Goal: Information Seeking & Learning: Learn about a topic

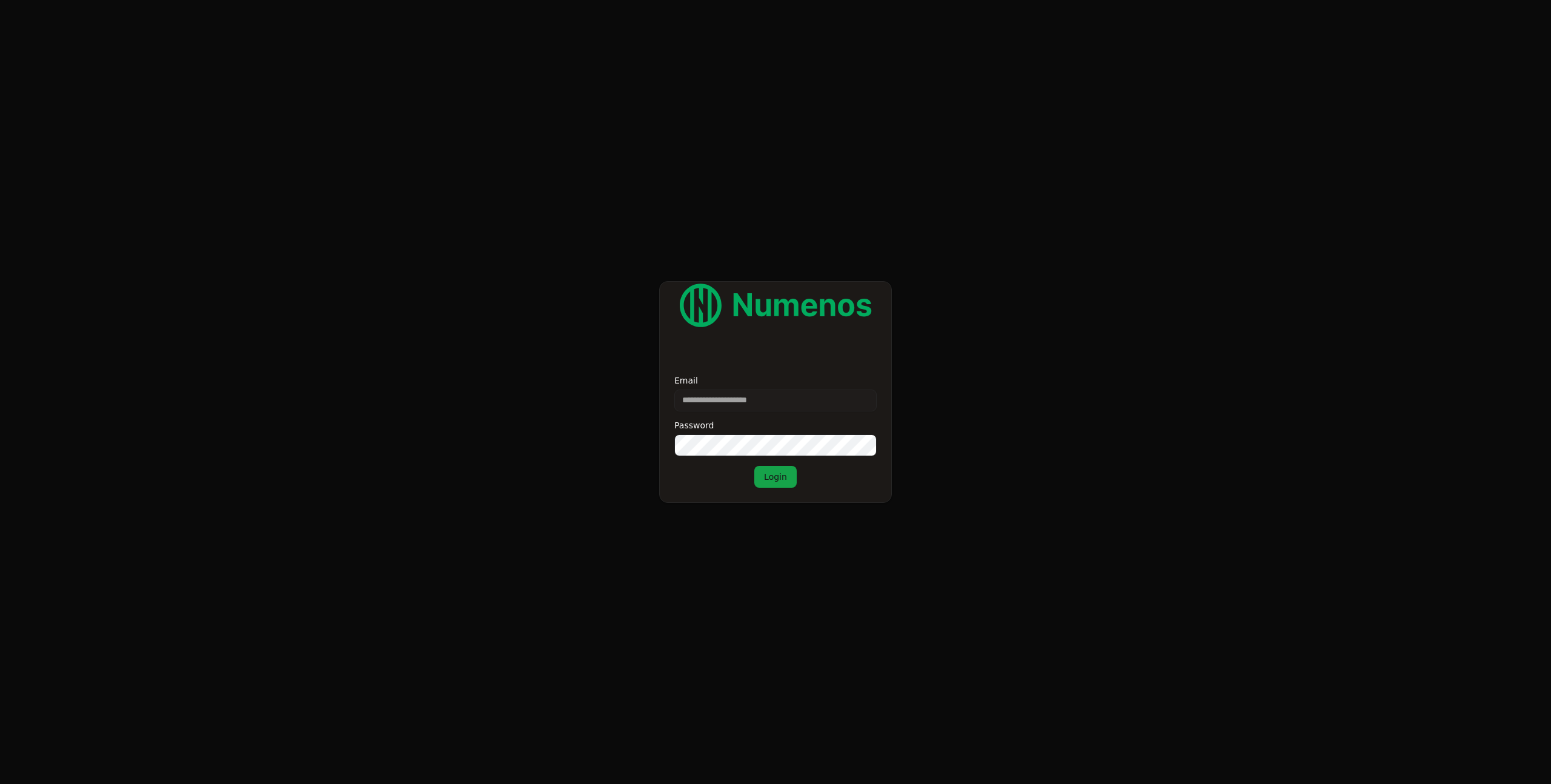
type input "**********"
click at [769, 477] on button "Login" at bounding box center [776, 476] width 42 height 22
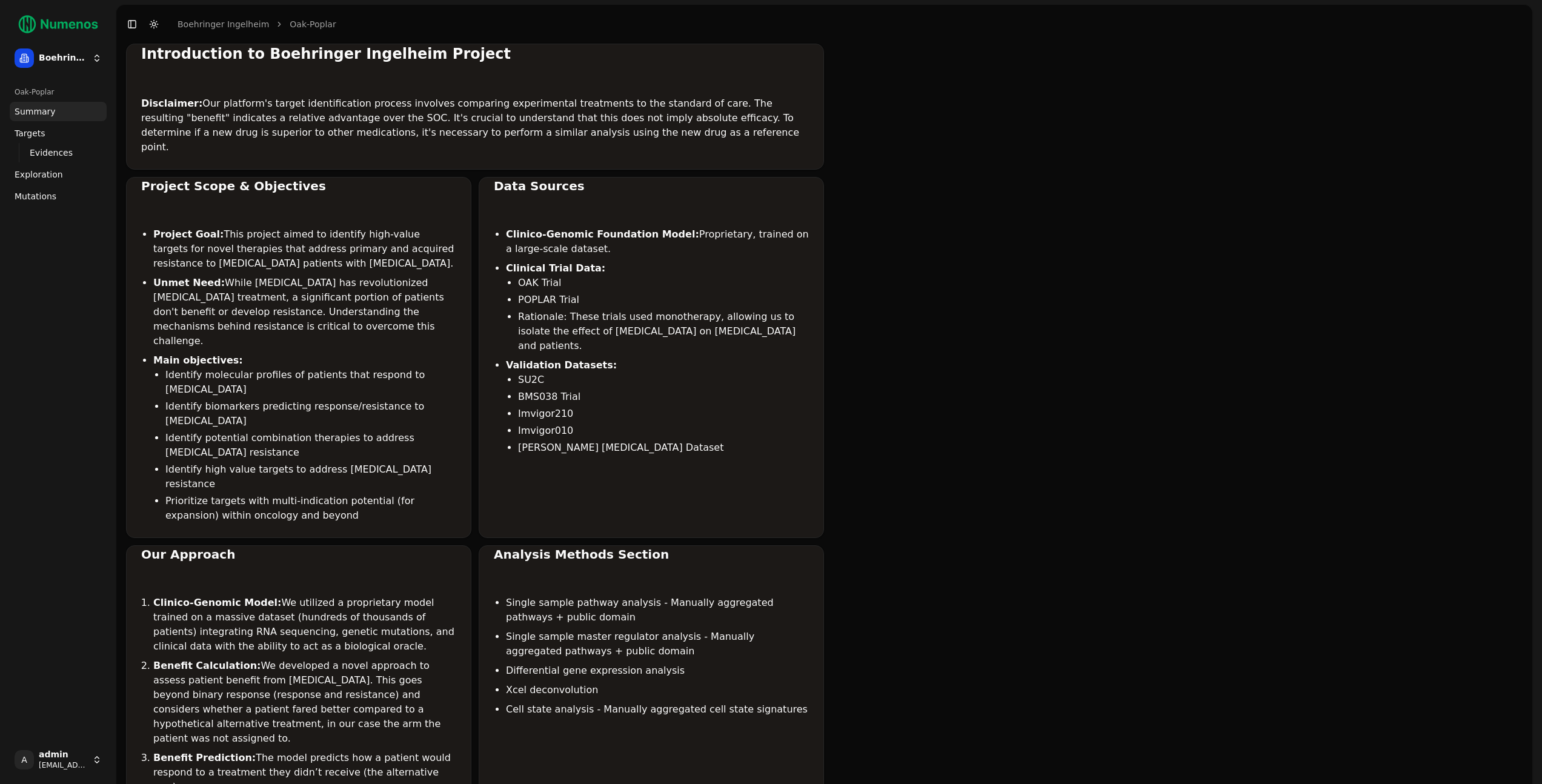
click at [159, 23] on button "Toggle Dark Mode" at bounding box center [154, 24] width 17 height 17
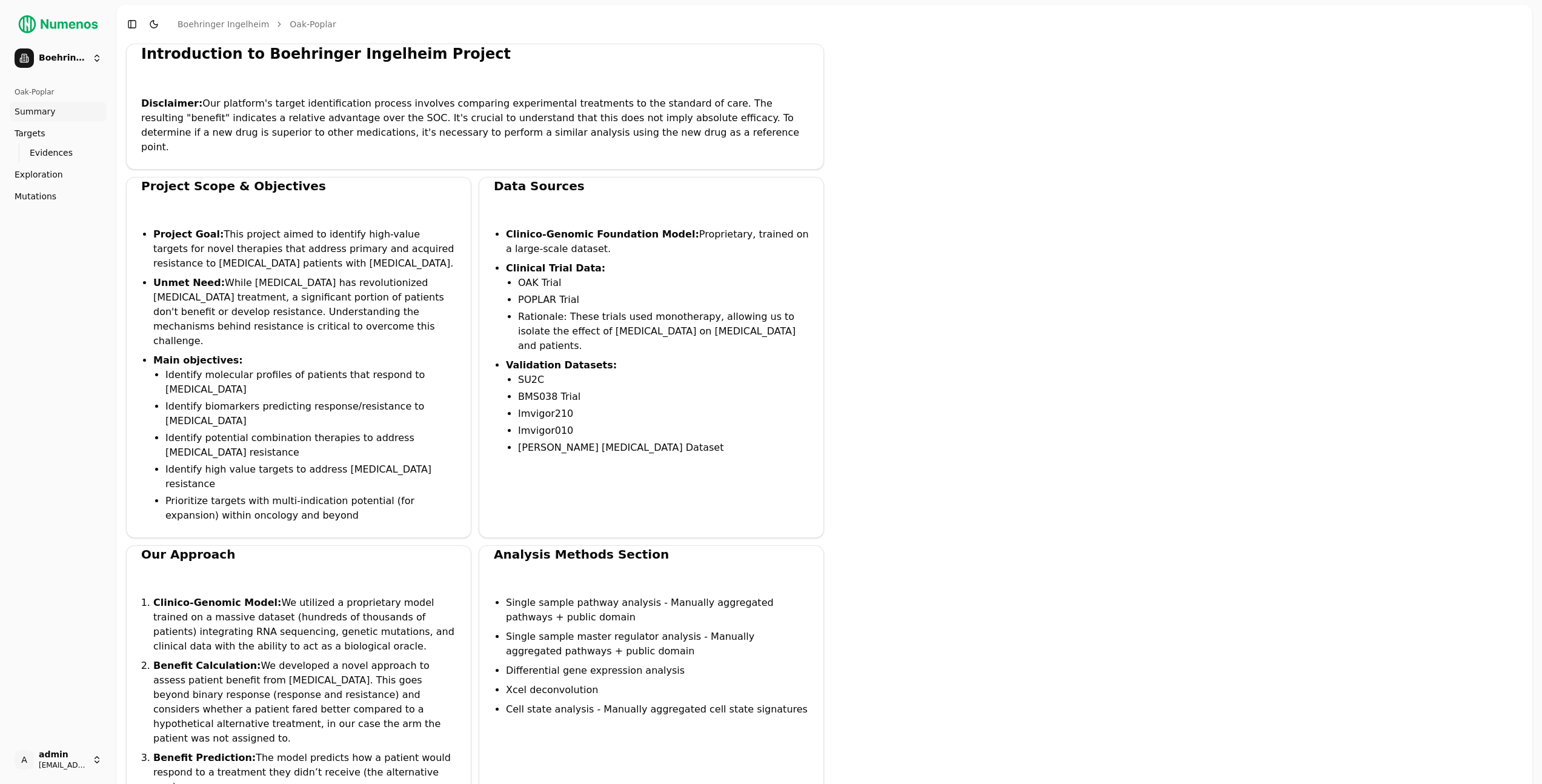
click at [159, 23] on button "Toggle Dark Mode" at bounding box center [154, 24] width 17 height 17
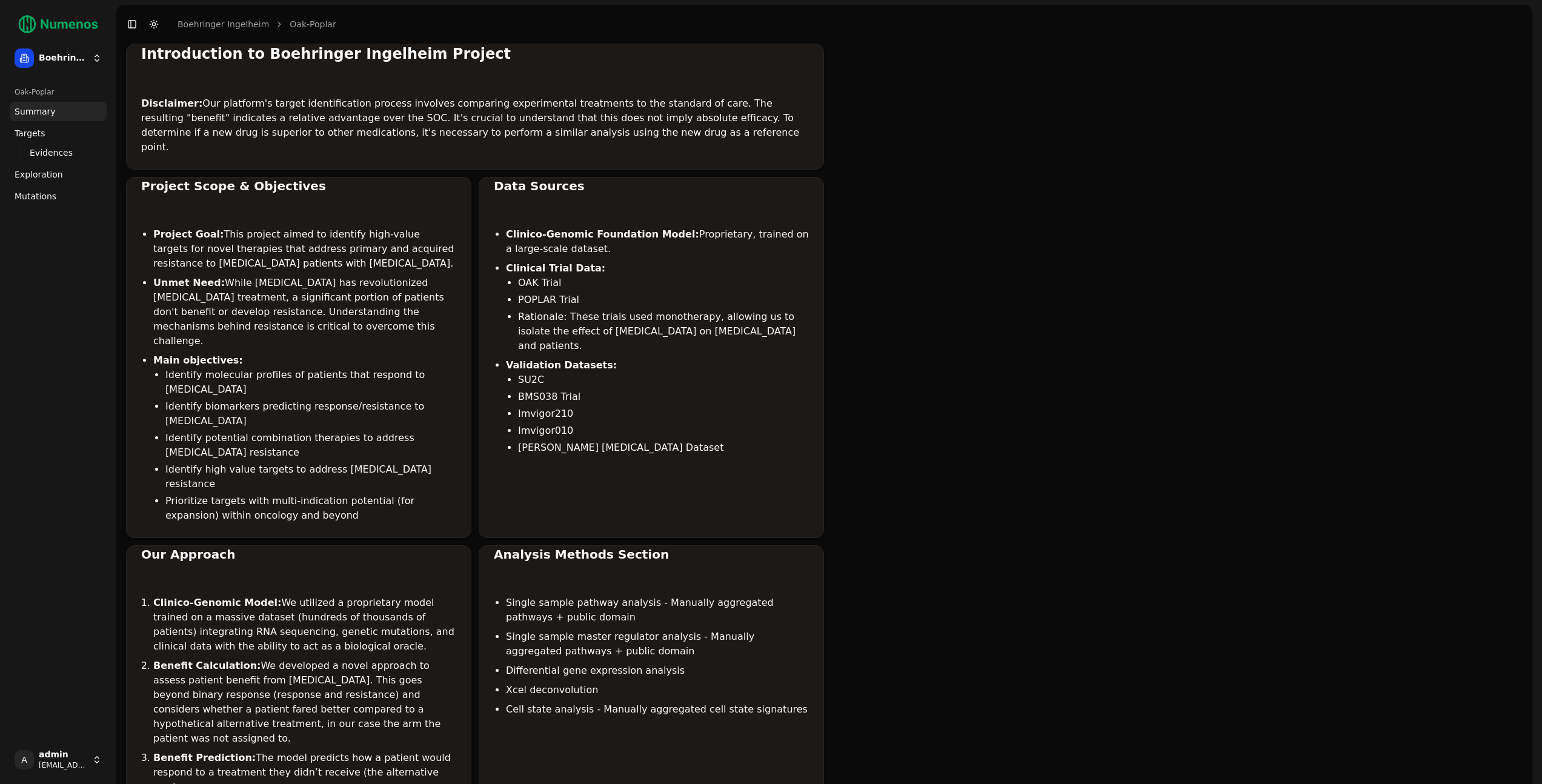
click at [159, 23] on button "Toggle Dark Mode" at bounding box center [154, 24] width 17 height 17
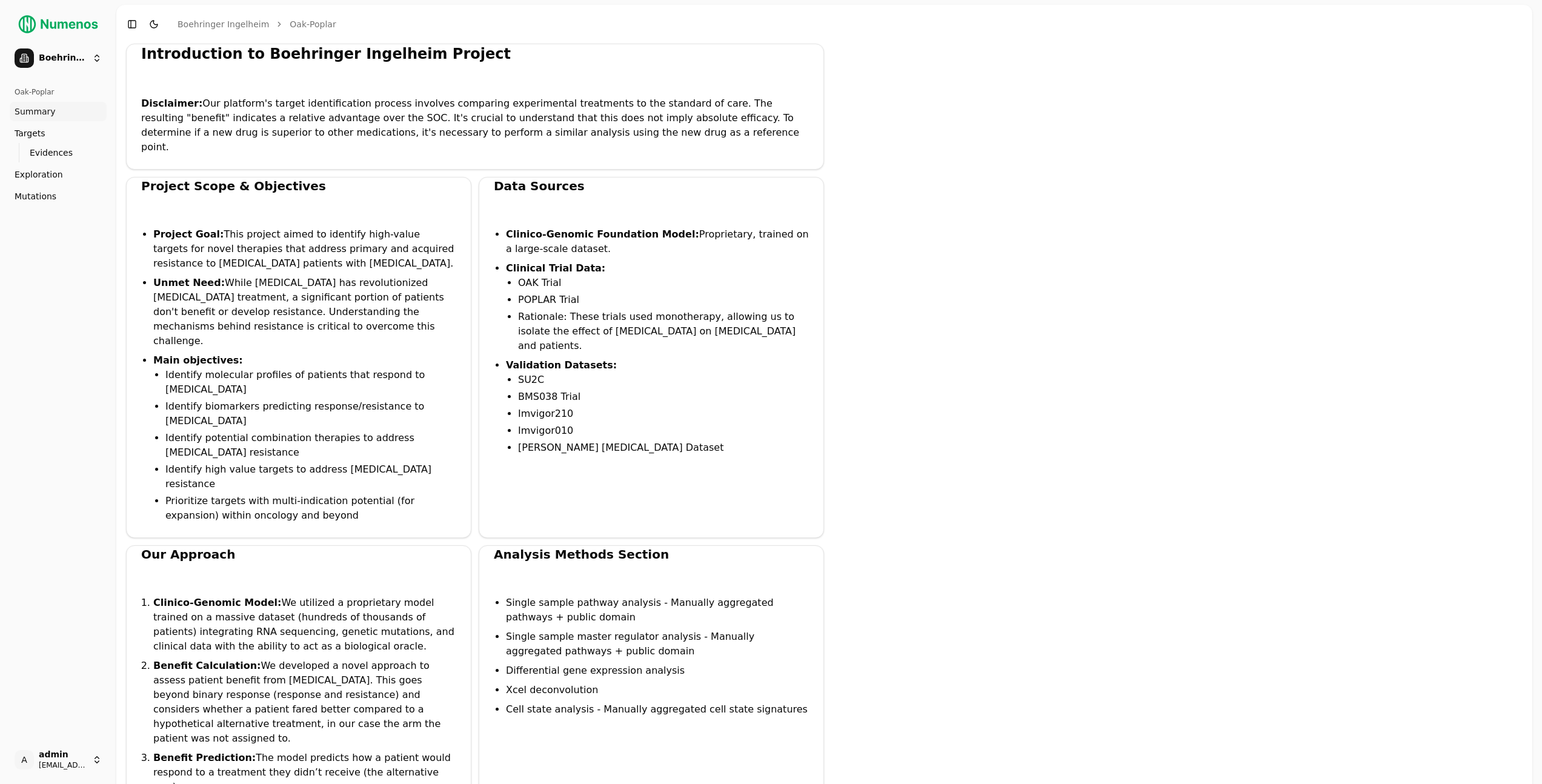
click at [159, 23] on button "Toggle Dark Mode" at bounding box center [154, 24] width 17 height 17
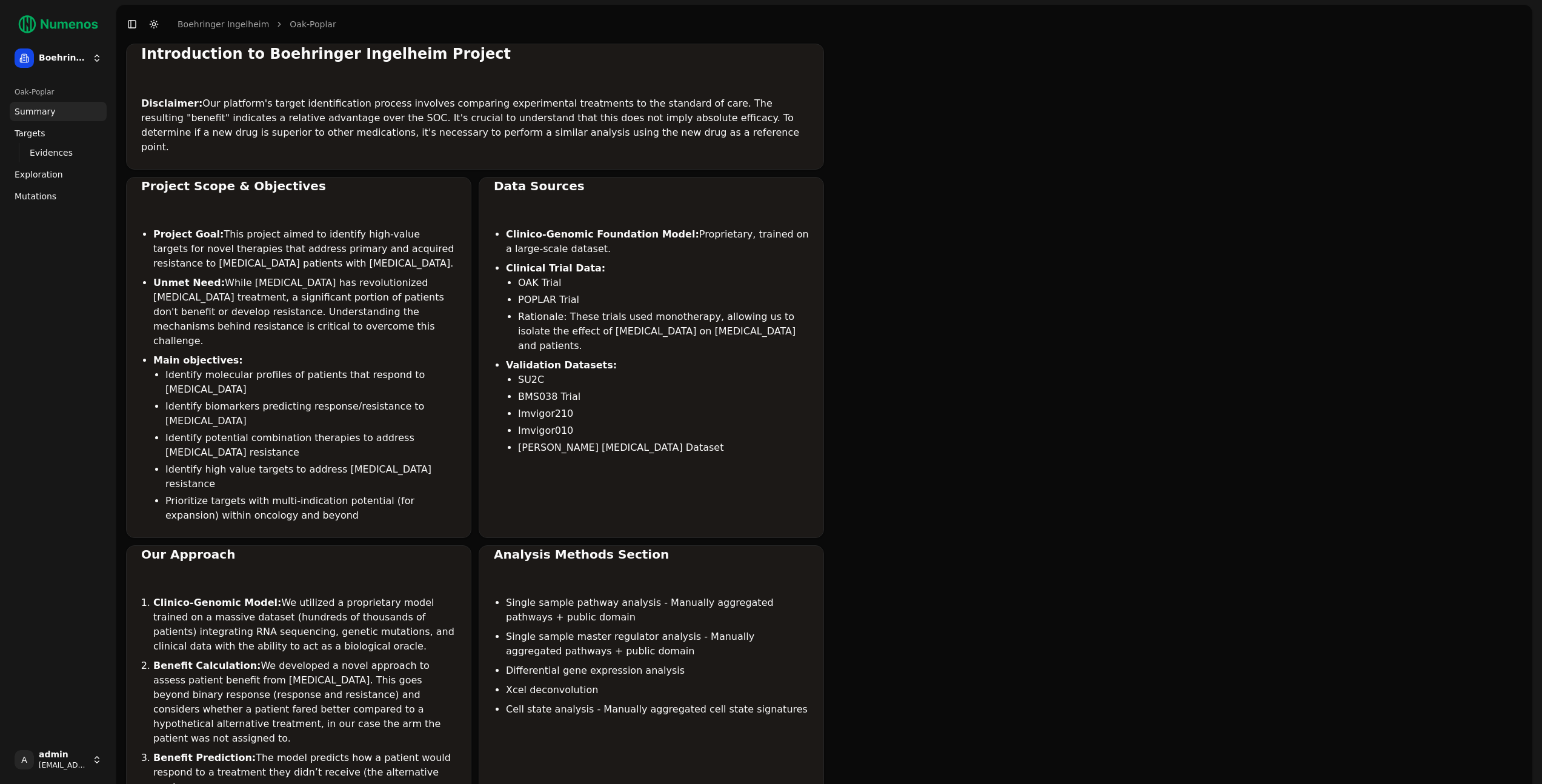
click at [159, 23] on button "Toggle Dark Mode" at bounding box center [154, 24] width 17 height 17
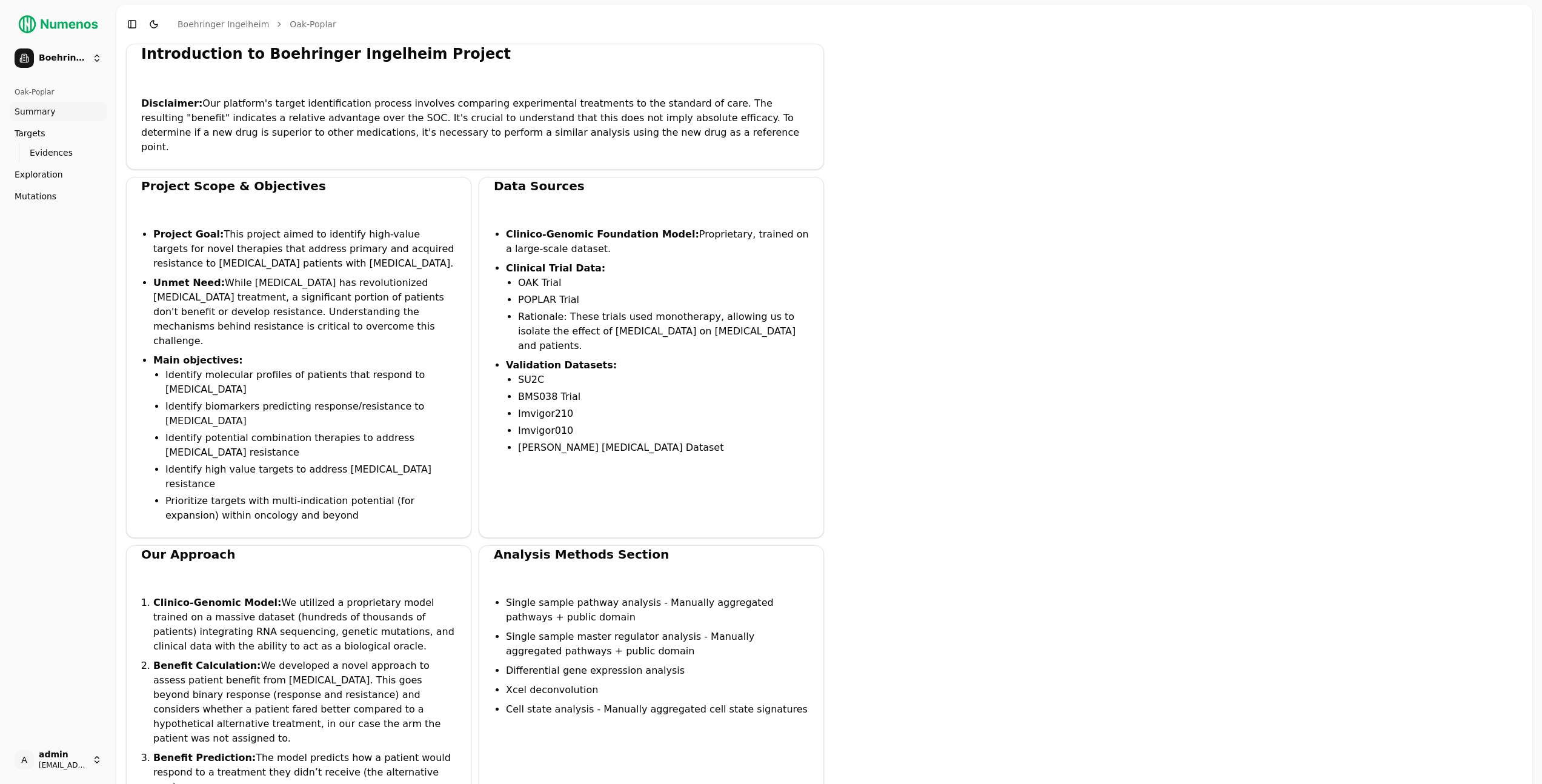
click at [159, 23] on button "Toggle Dark Mode" at bounding box center [154, 24] width 17 height 17
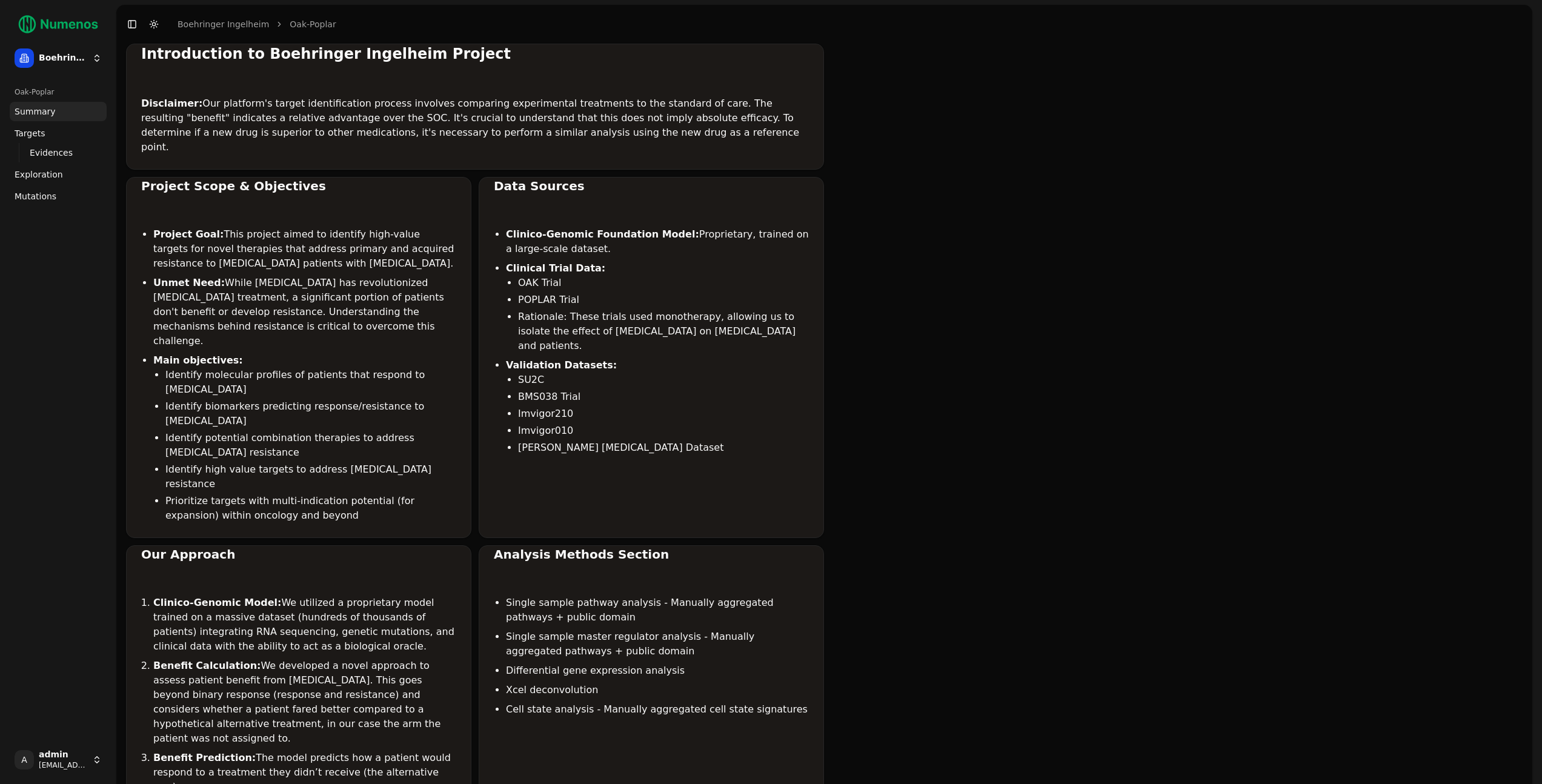
click at [31, 199] on span "Mutations" at bounding box center [36, 197] width 42 height 12
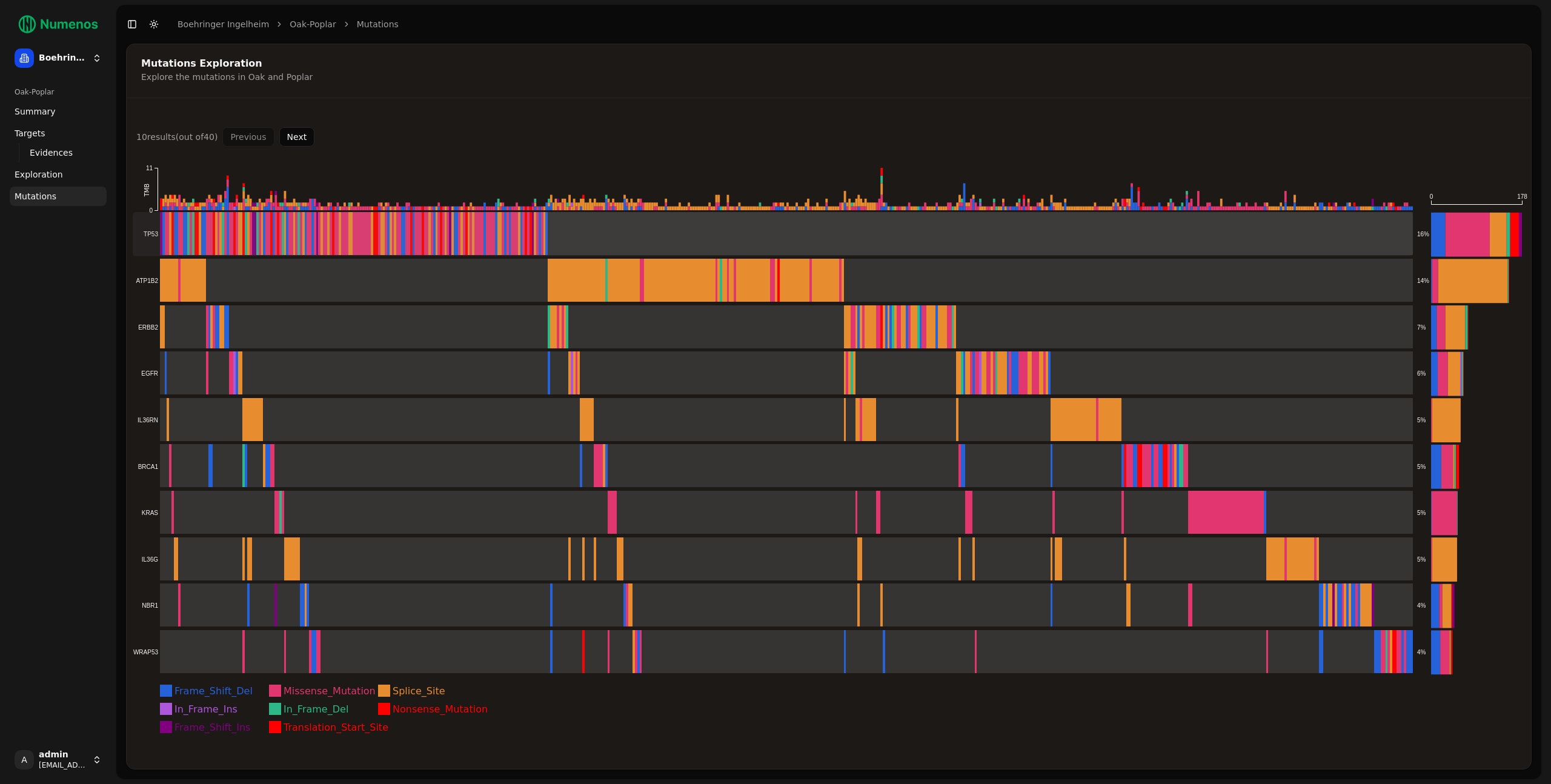
click at [314, 230] on rect at bounding box center [773, 234] width 1281 height 44
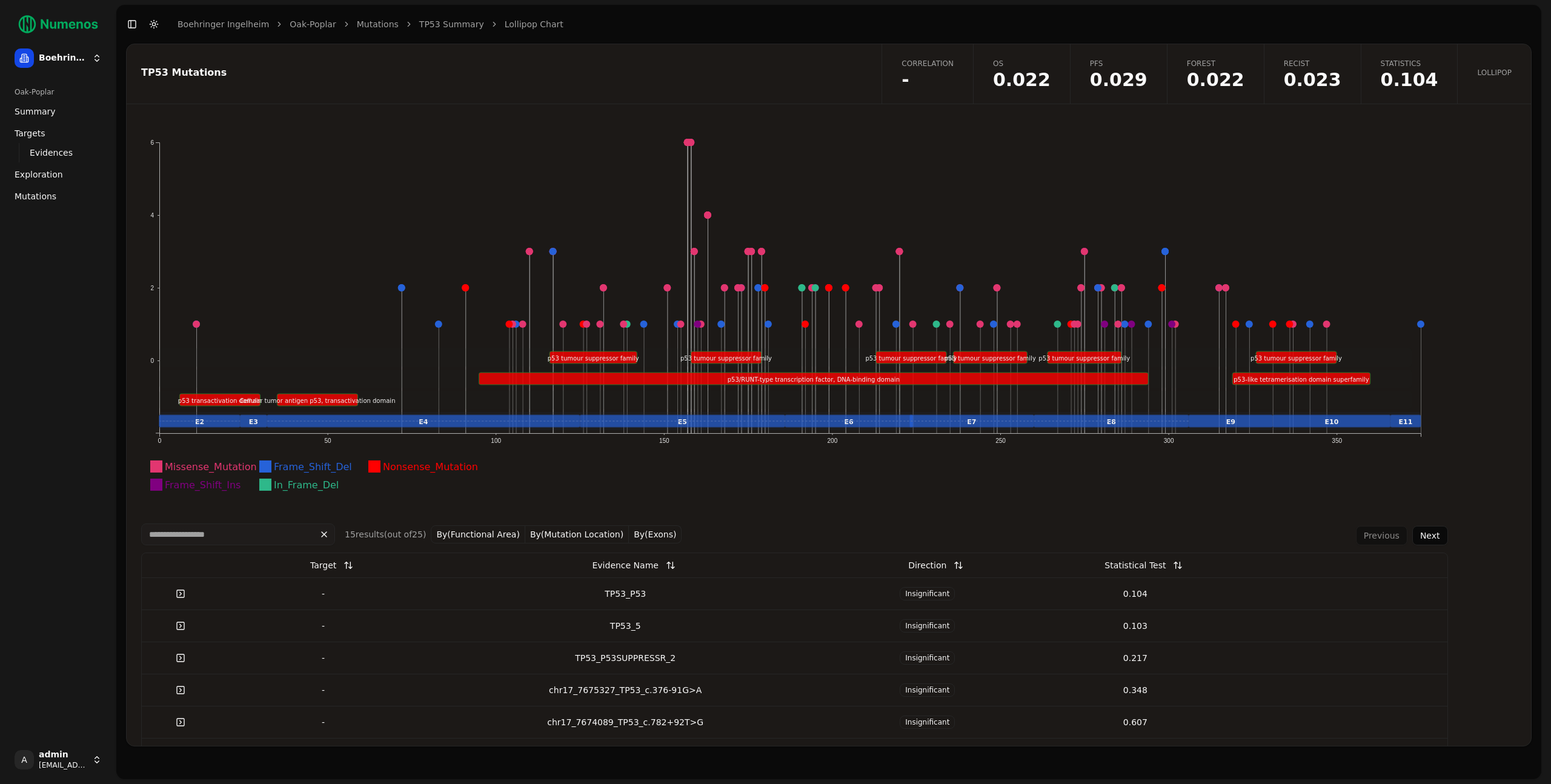
click at [1426, 71] on span "0.104" at bounding box center [1410, 80] width 57 height 18
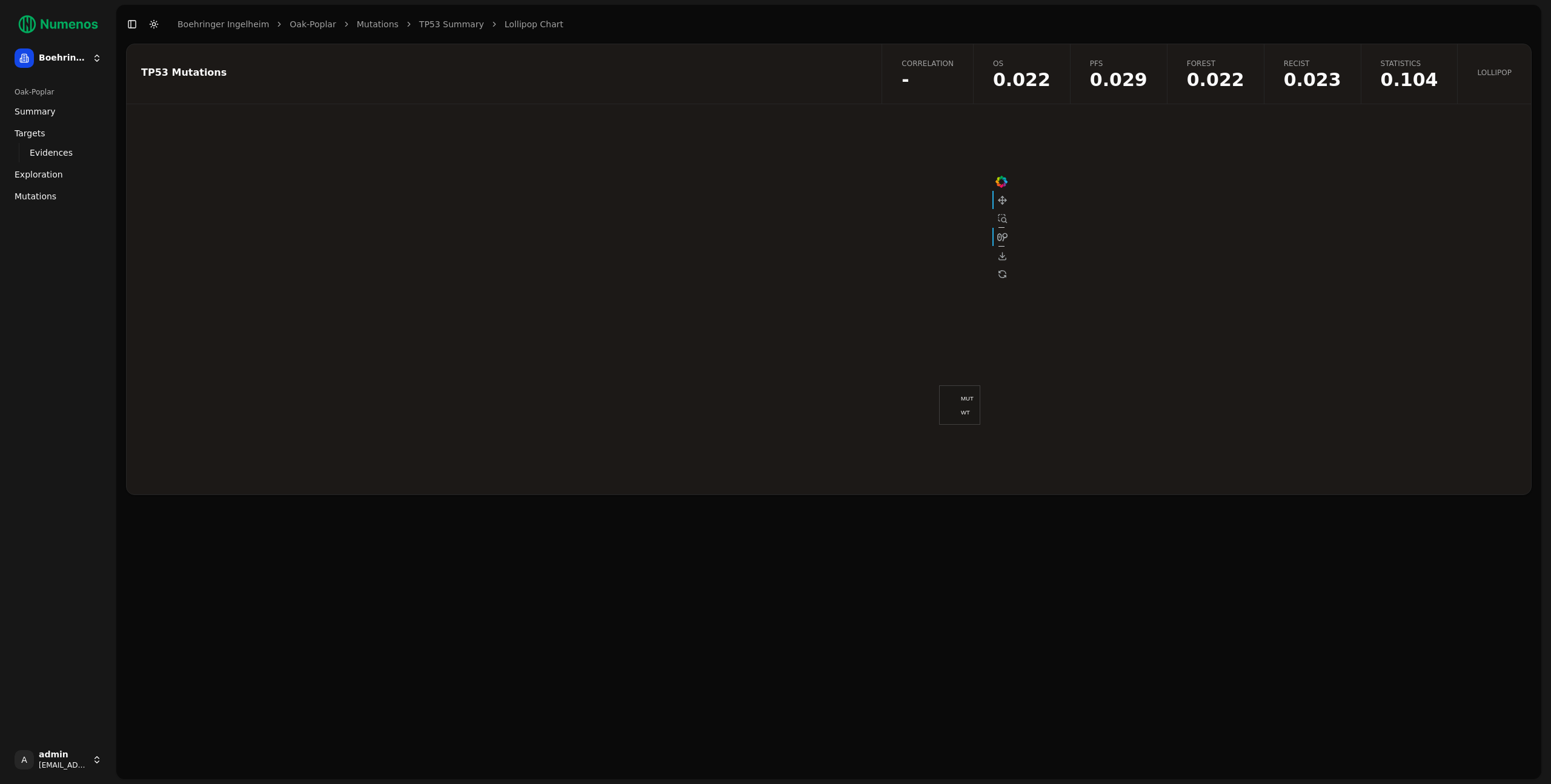
click at [1491, 68] on span "Lollipop" at bounding box center [1495, 72] width 35 height 10
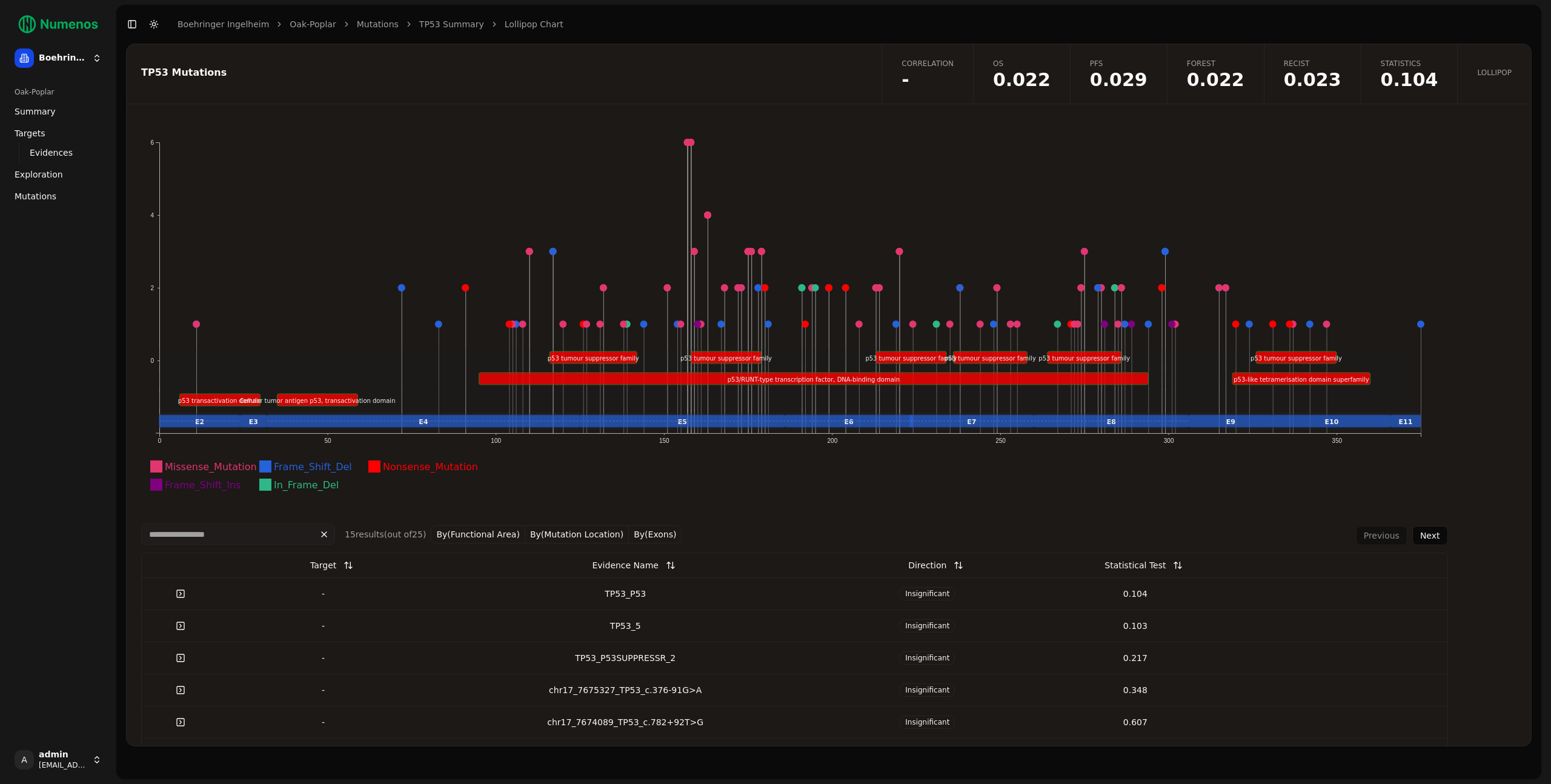
click at [1406, 74] on span "0.104" at bounding box center [1410, 80] width 57 height 18
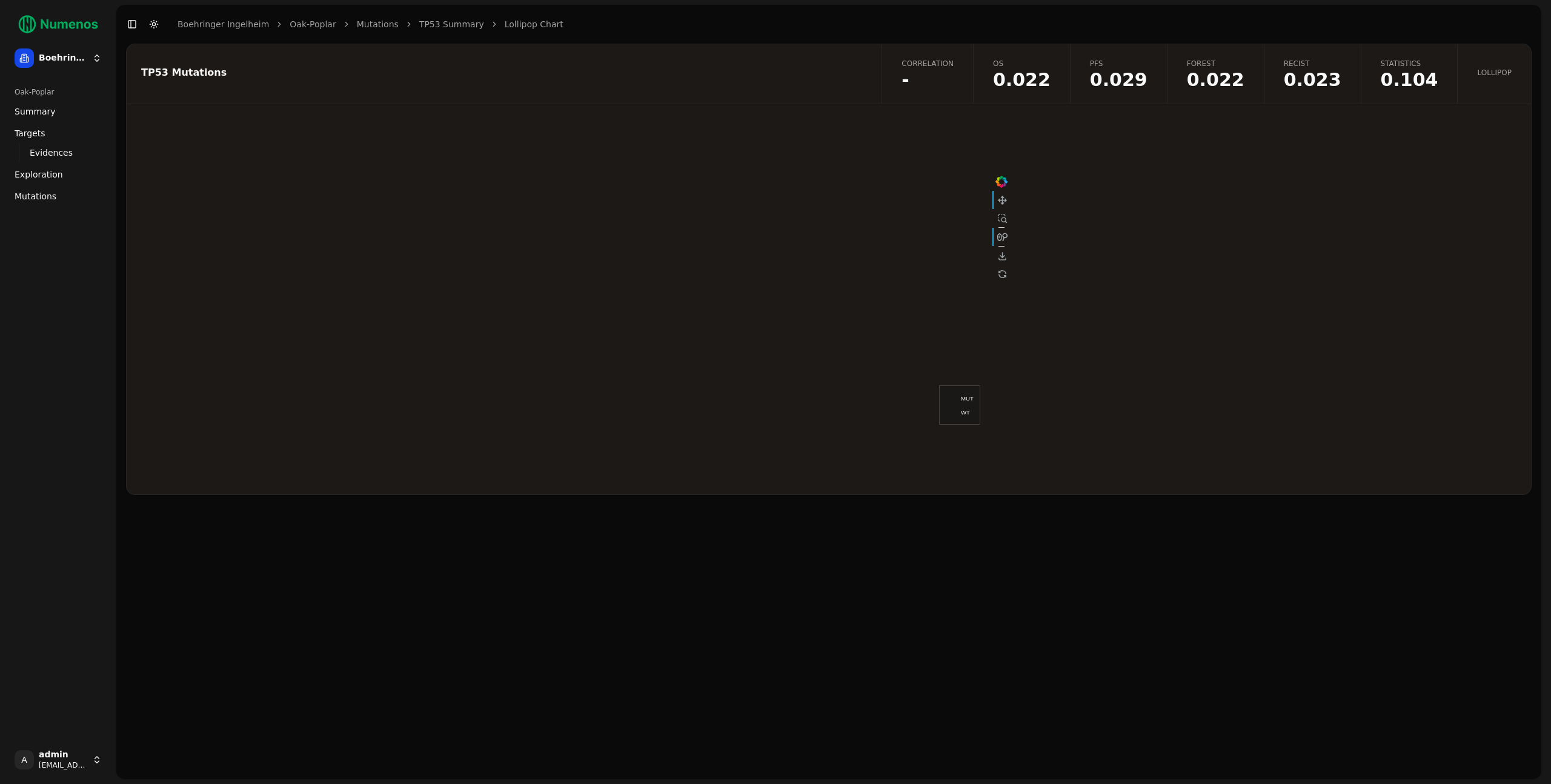
click at [419, 23] on link "TP53 Summary" at bounding box center [451, 24] width 65 height 12
click at [376, 23] on link "Mutations" at bounding box center [378, 24] width 42 height 12
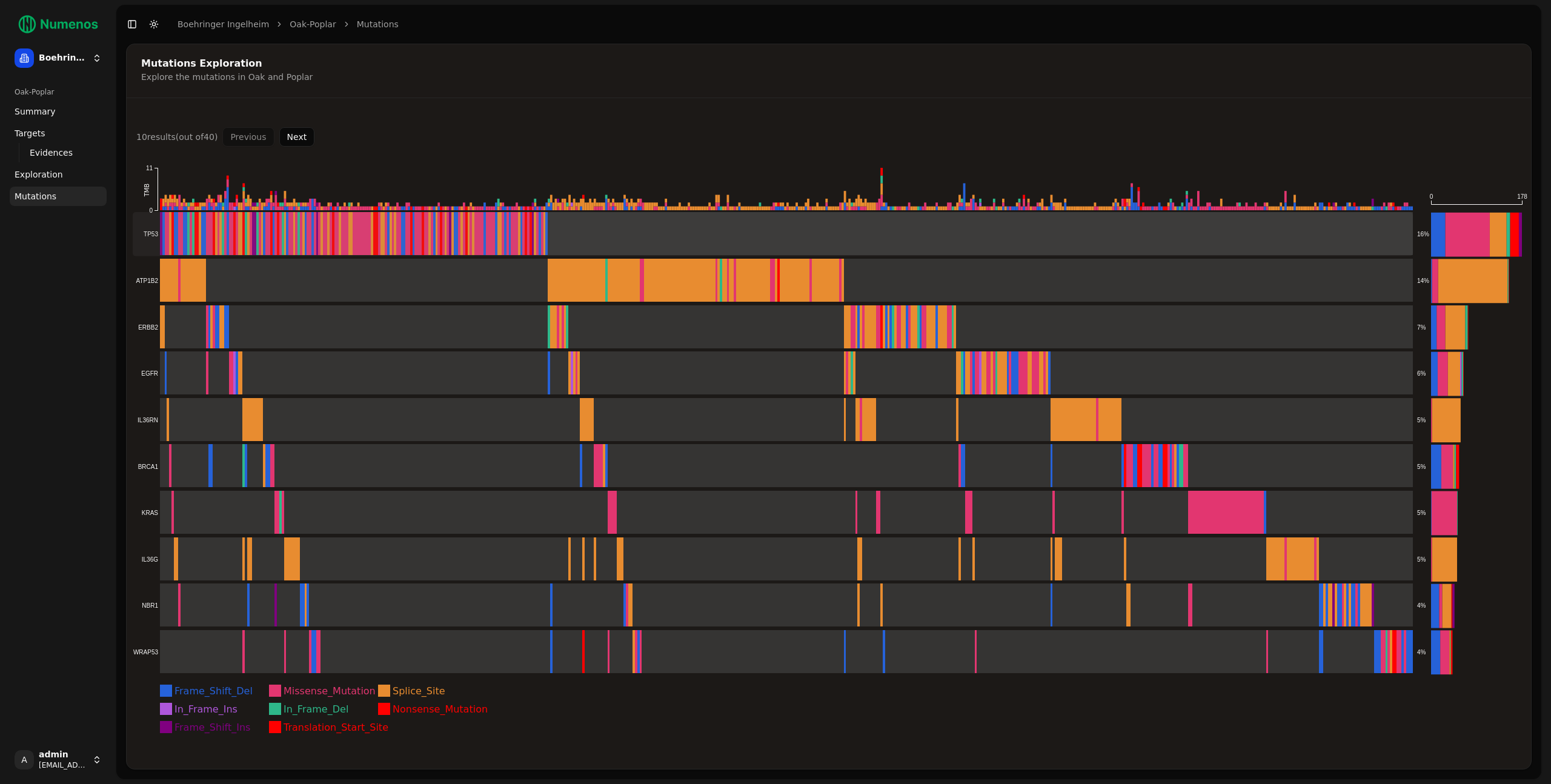
click at [795, 242] on rect at bounding box center [773, 234] width 1281 height 44
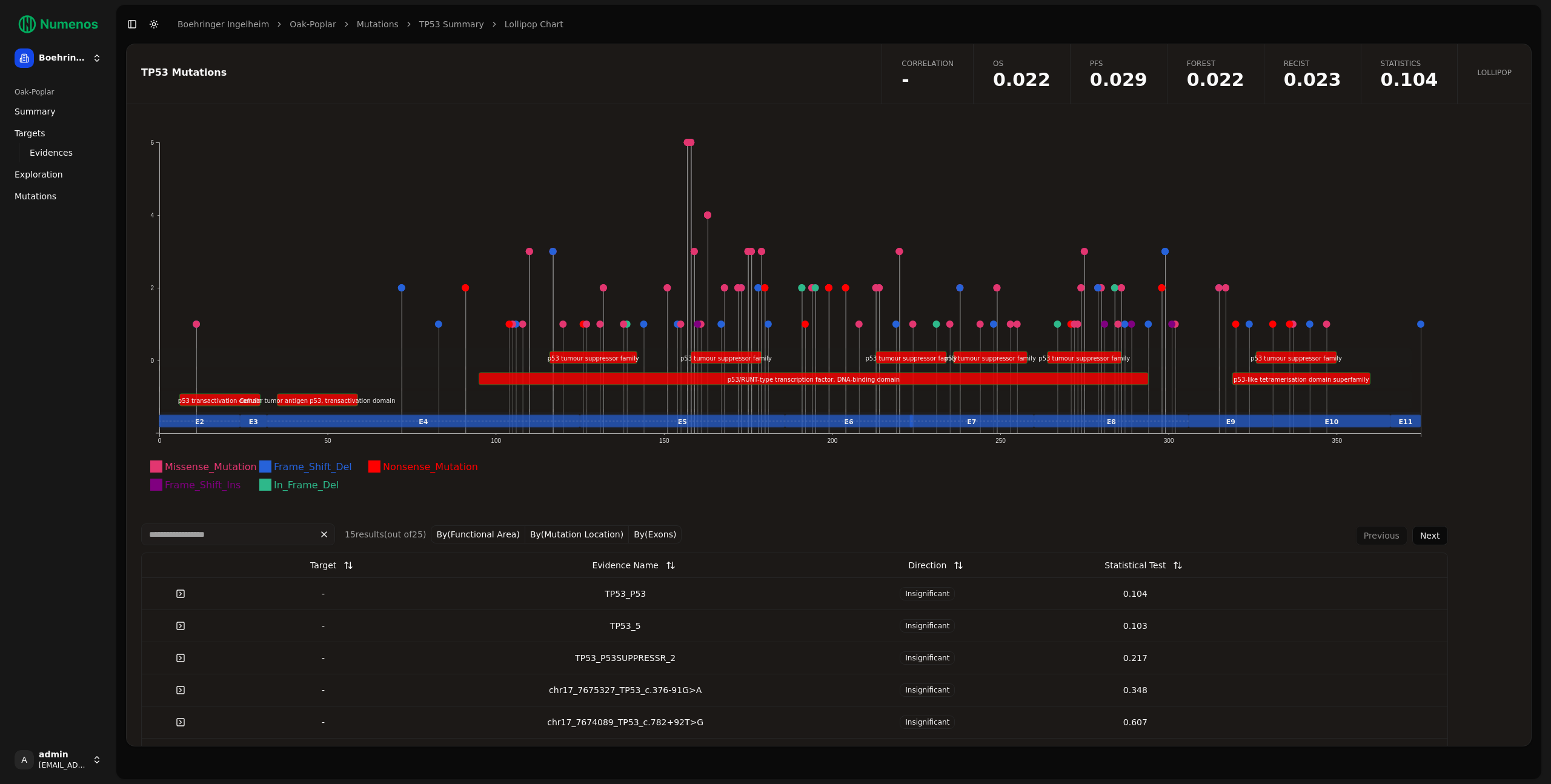
click at [635, 534] on button "By(Exons)" at bounding box center [655, 534] width 53 height 18
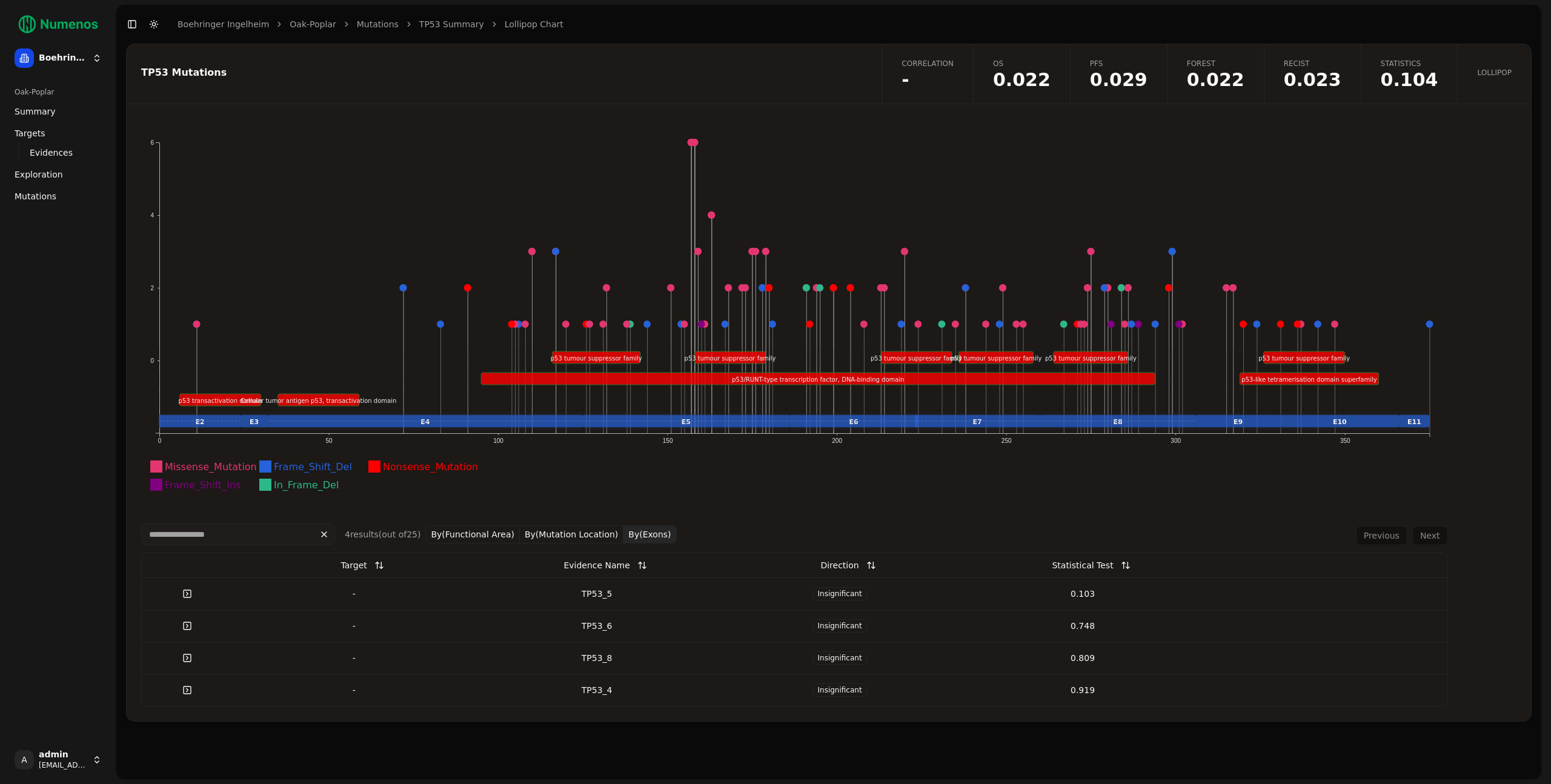
click at [497, 537] on button "By(Functional Area)" at bounding box center [472, 534] width 94 height 18
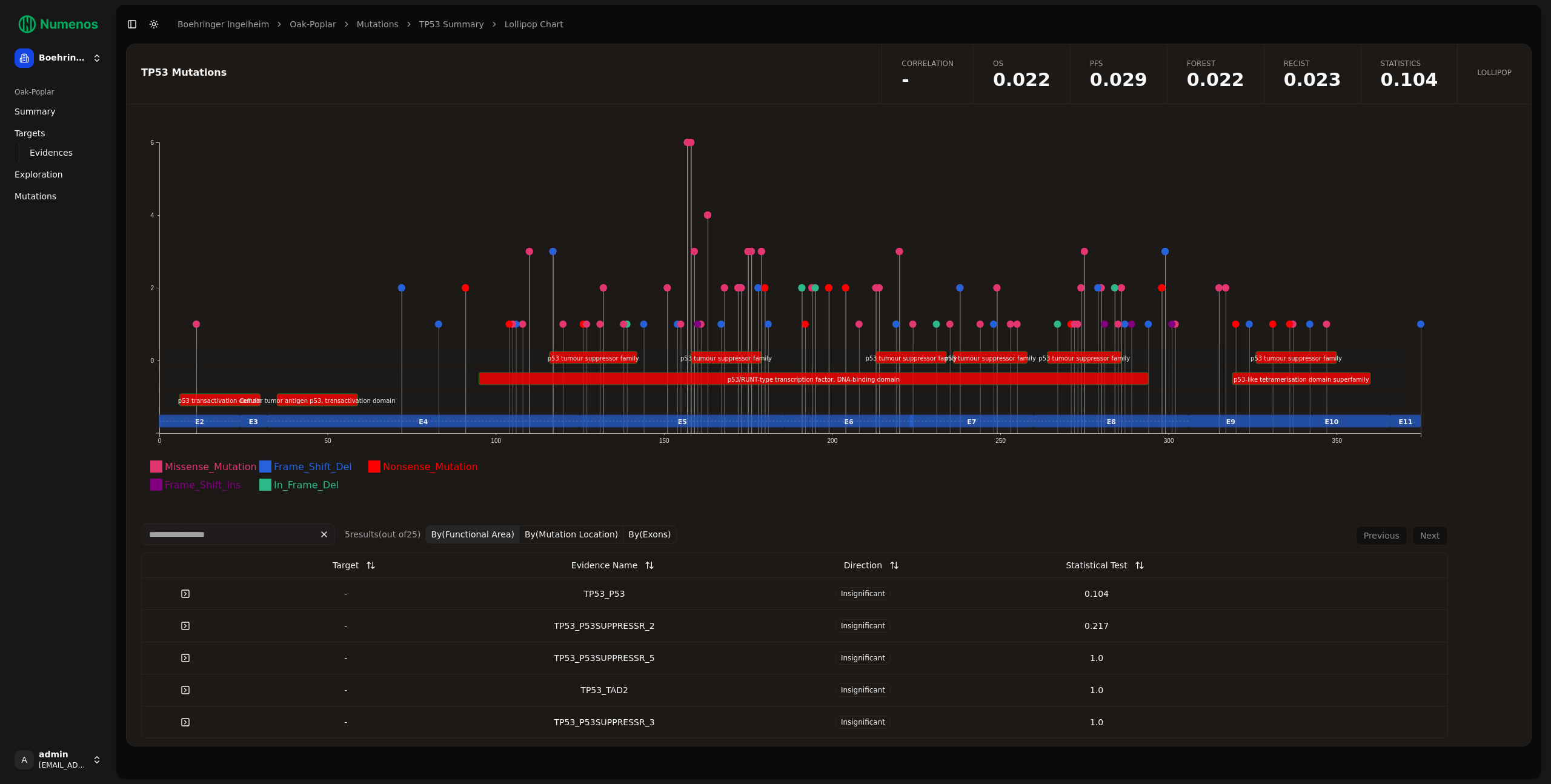
click at [54, 194] on link "Mutations" at bounding box center [58, 196] width 97 height 19
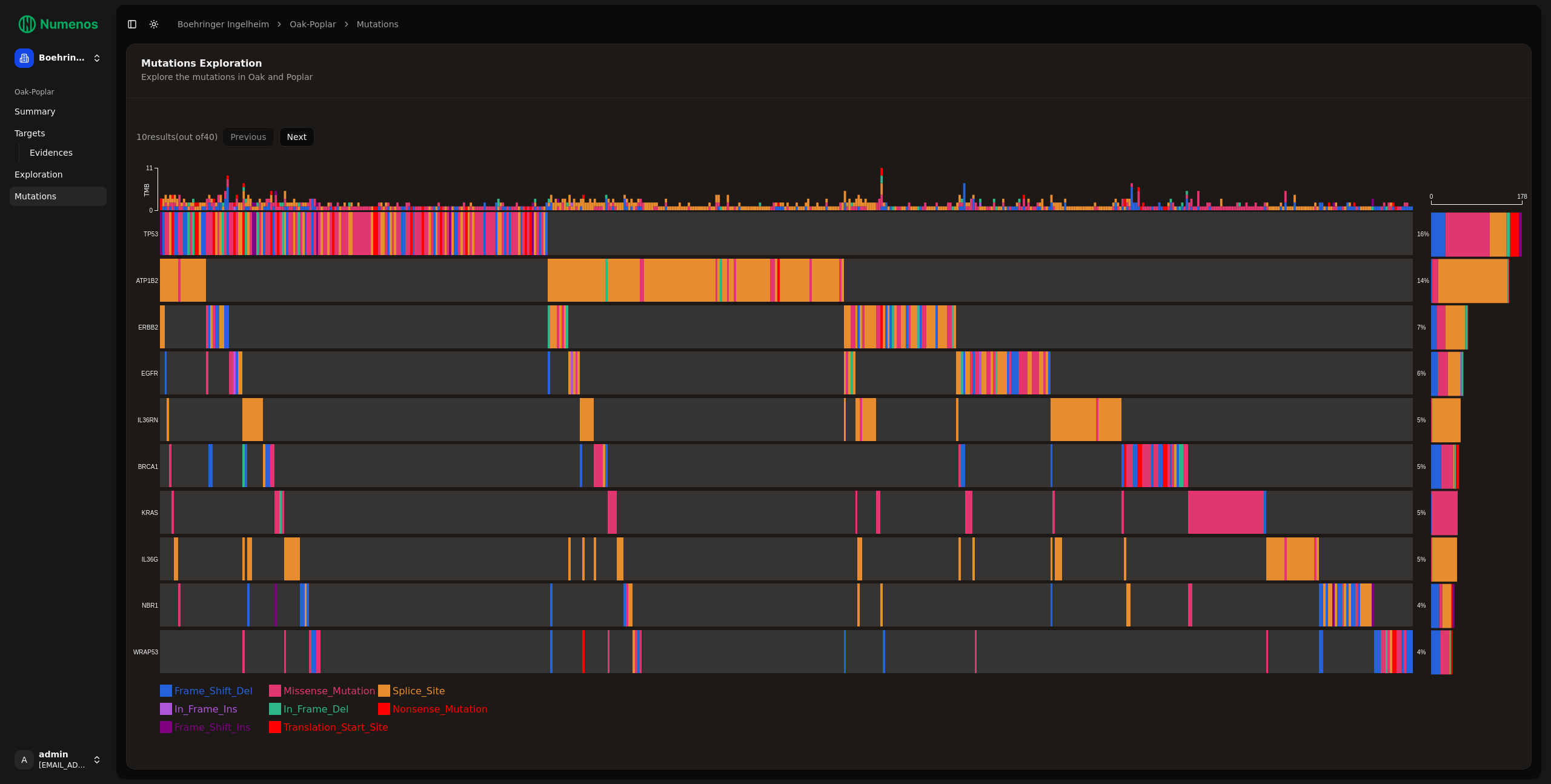
click at [340, 130] on div "10 result s (out of 40 ) Previous Next" at bounding box center [828, 137] width 1386 height 19
click at [529, 247] on rect at bounding box center [773, 234] width 1281 height 44
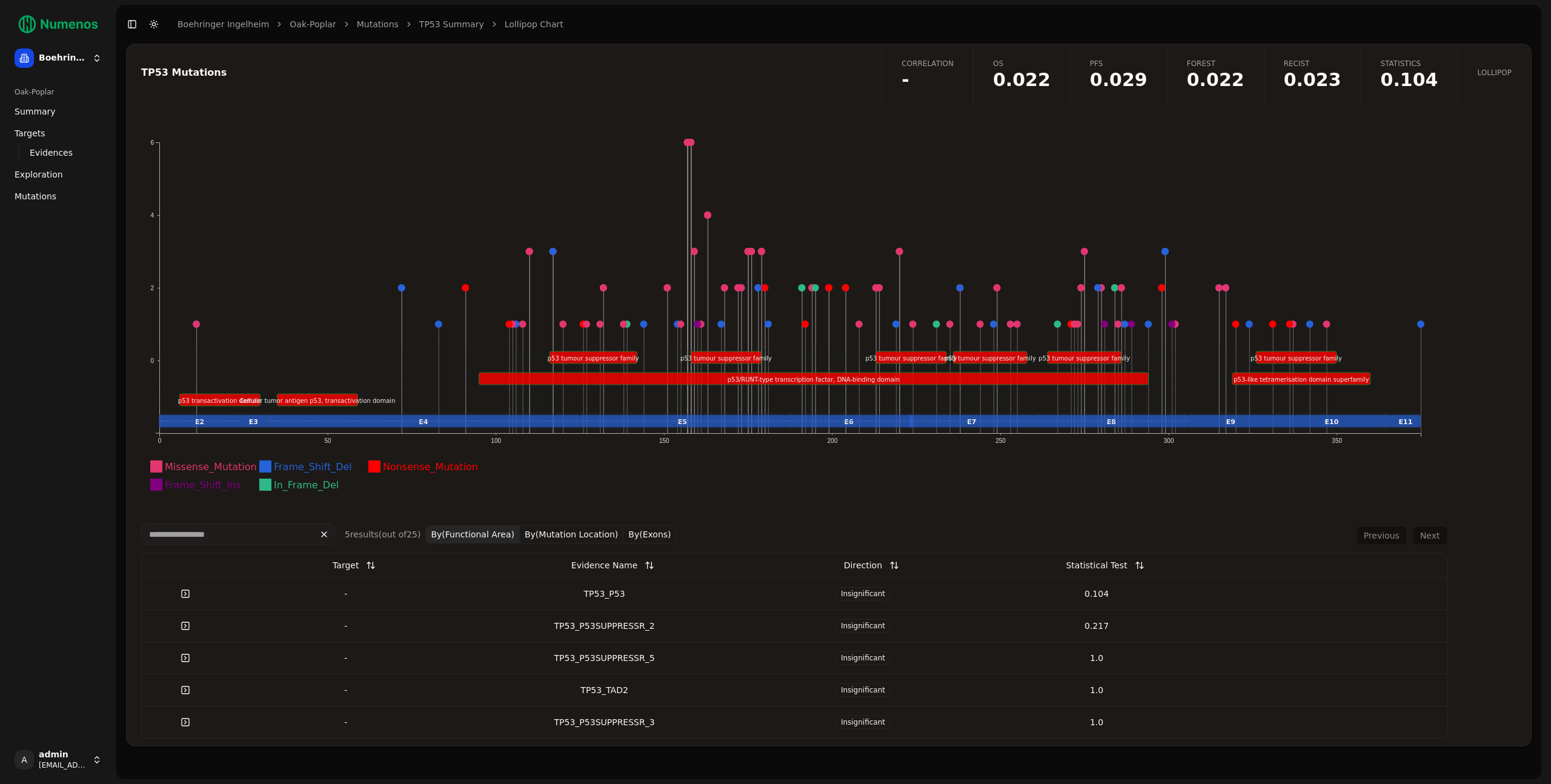
click at [600, 537] on button "By(Mutation Location)" at bounding box center [572, 534] width 104 height 18
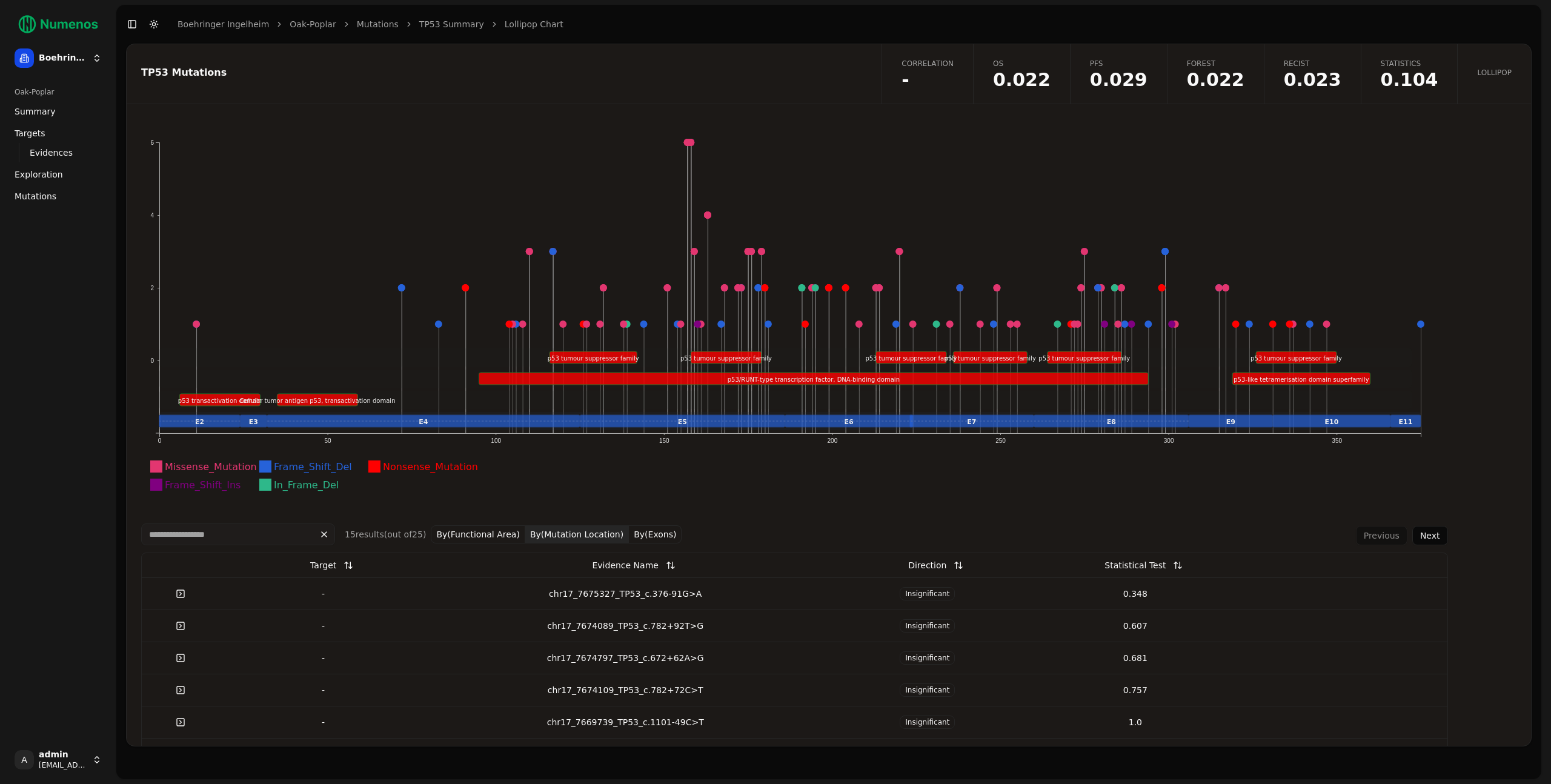
click at [633, 622] on div "chr17_7674089_TP53_c.782+92T>G" at bounding box center [626, 625] width 386 height 12
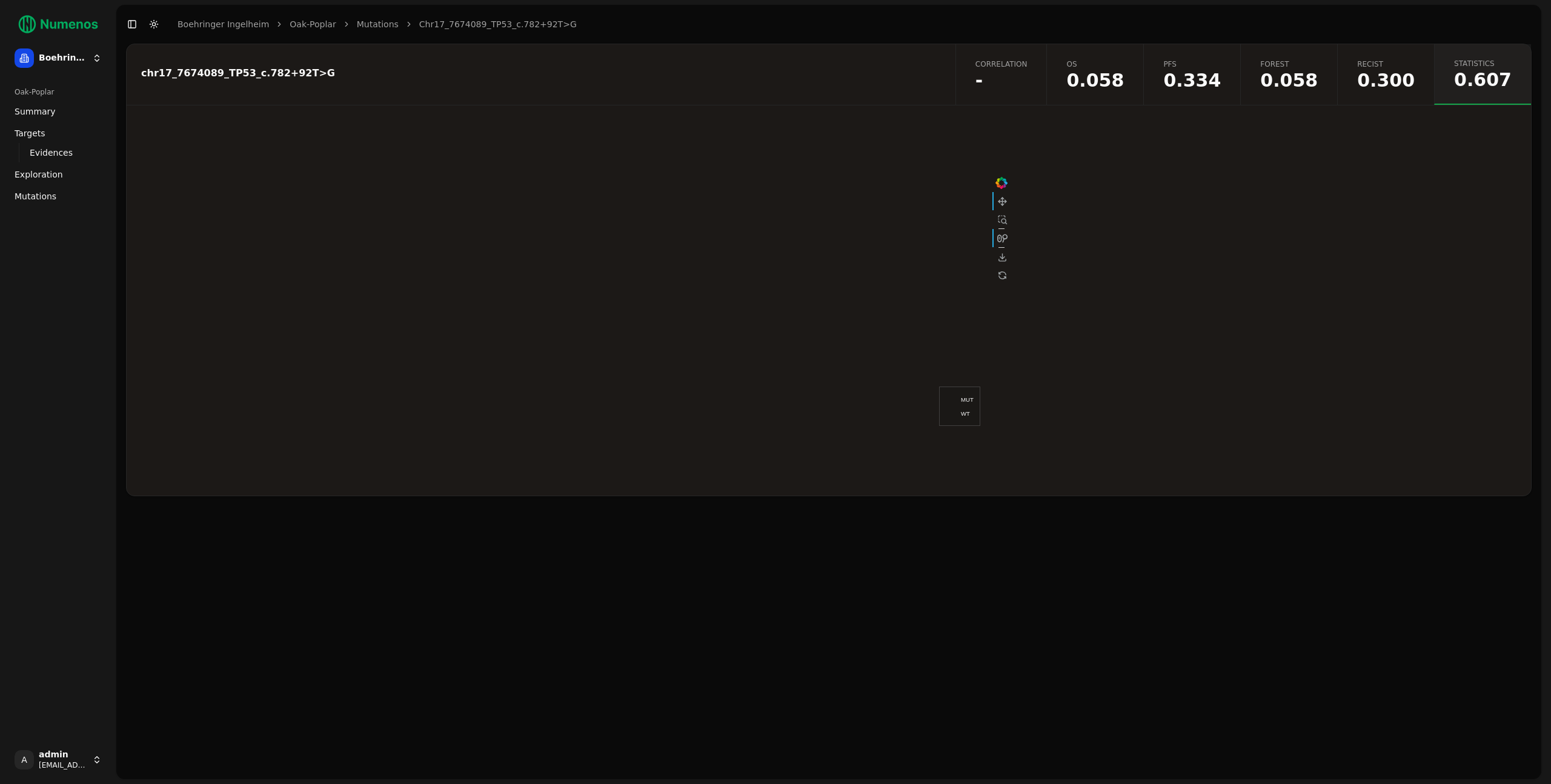
click at [28, 196] on span "Mutations" at bounding box center [36, 197] width 42 height 12
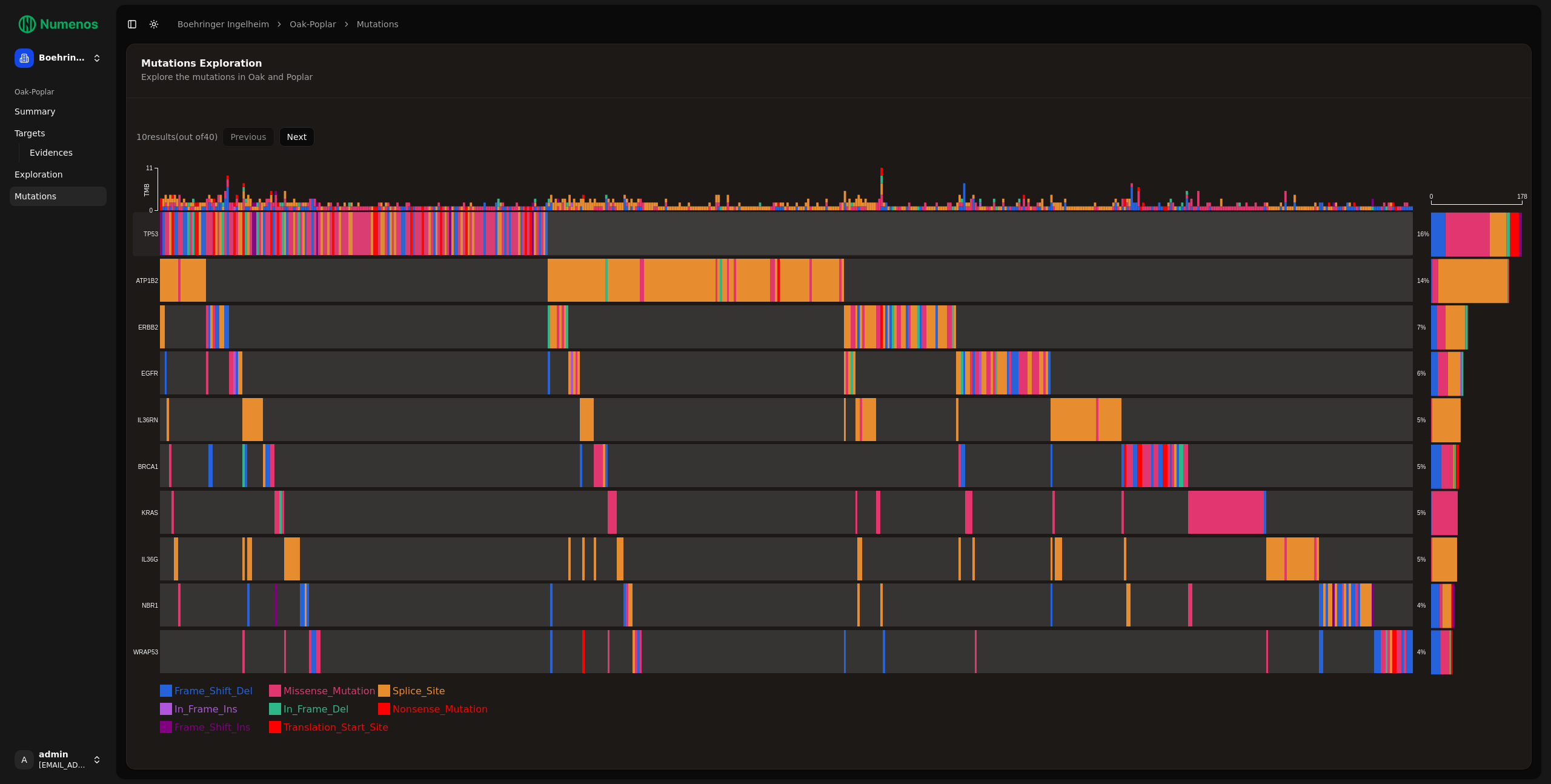
click at [338, 234] on rect at bounding box center [773, 234] width 1281 height 44
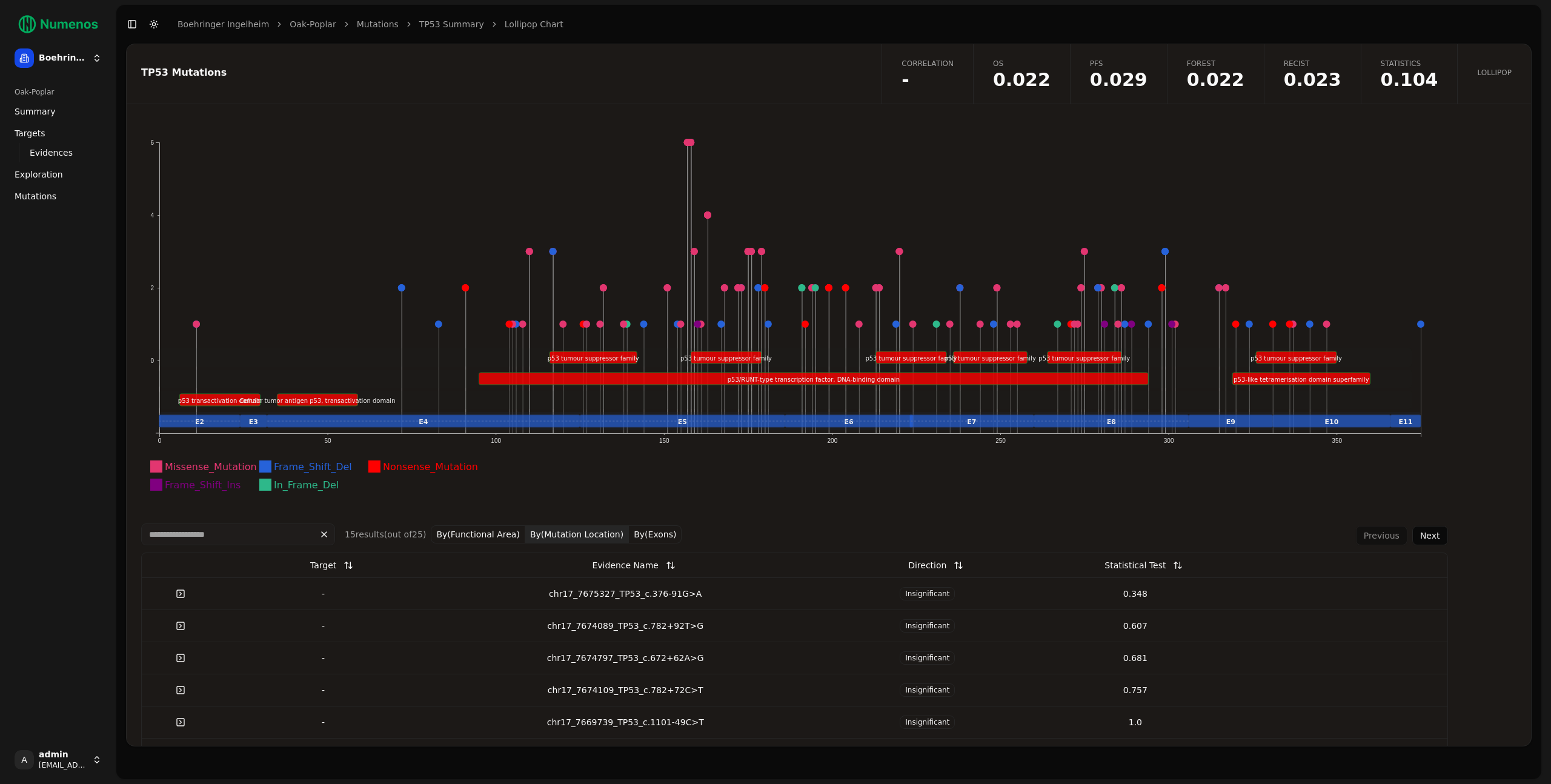
click at [370, 25] on link "Mutations" at bounding box center [378, 24] width 42 height 12
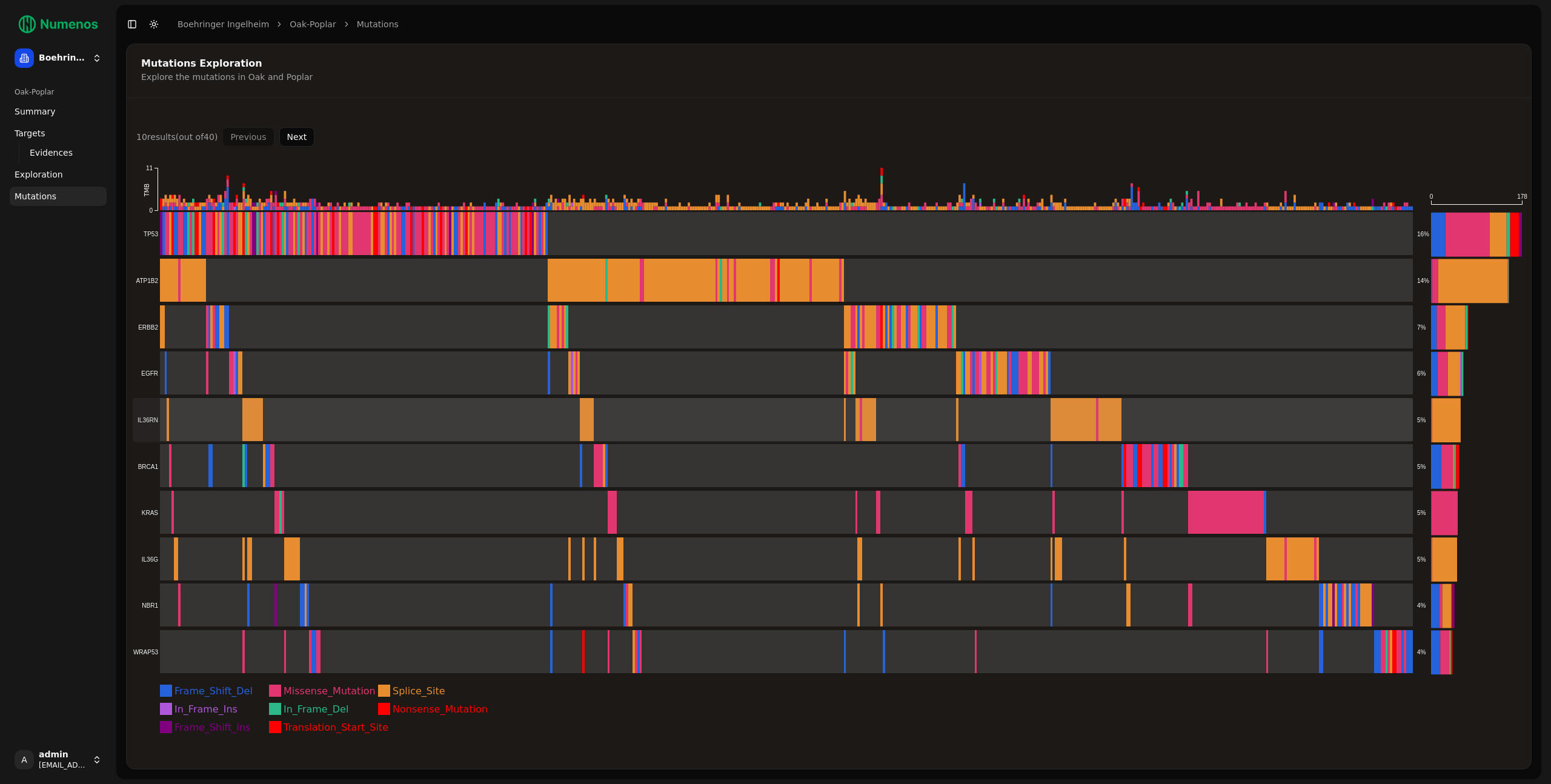
click at [236, 419] on rect at bounding box center [773, 419] width 1281 height 44
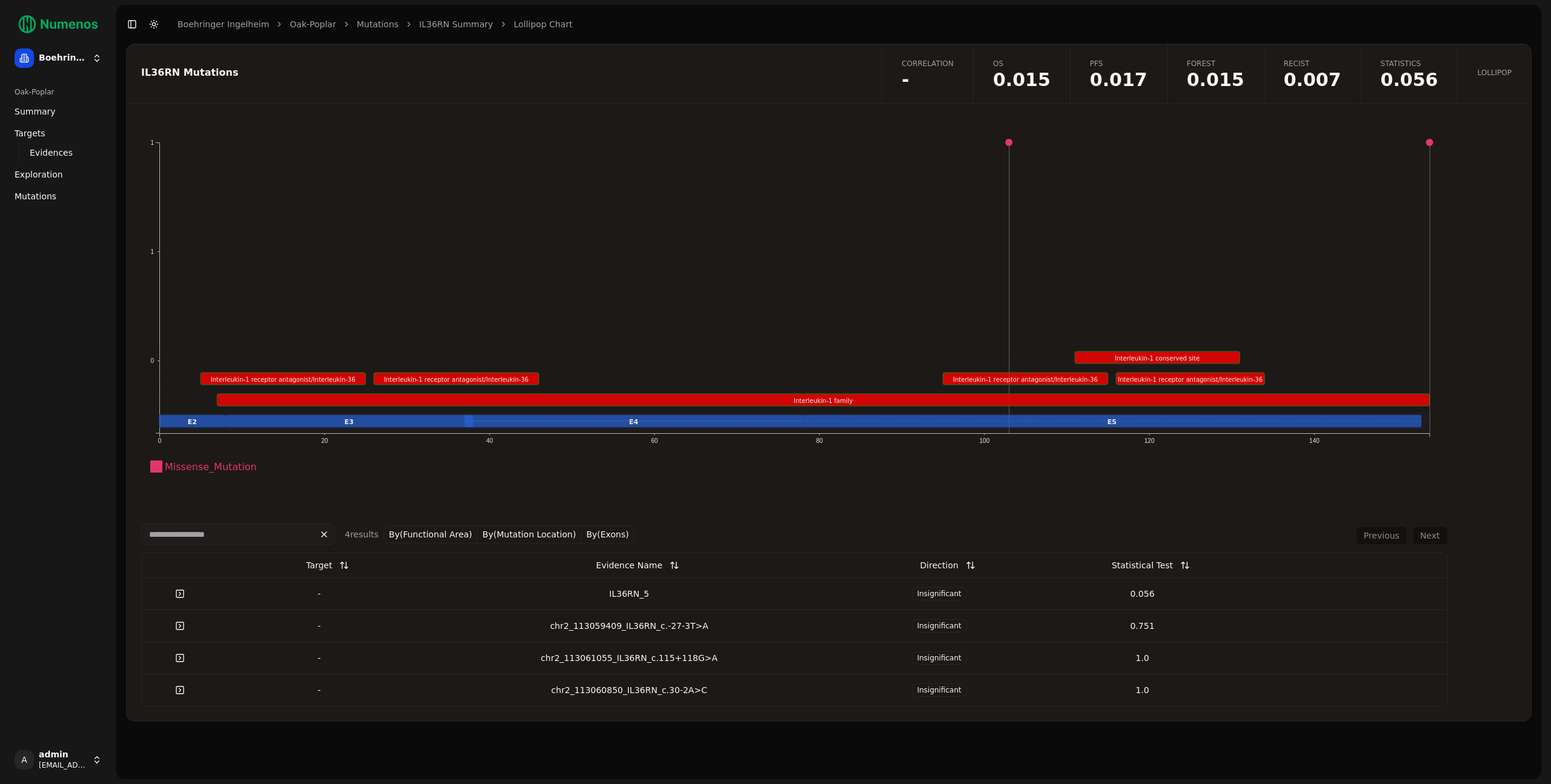
click at [656, 583] on td "IL36RN_5" at bounding box center [628, 593] width 417 height 32
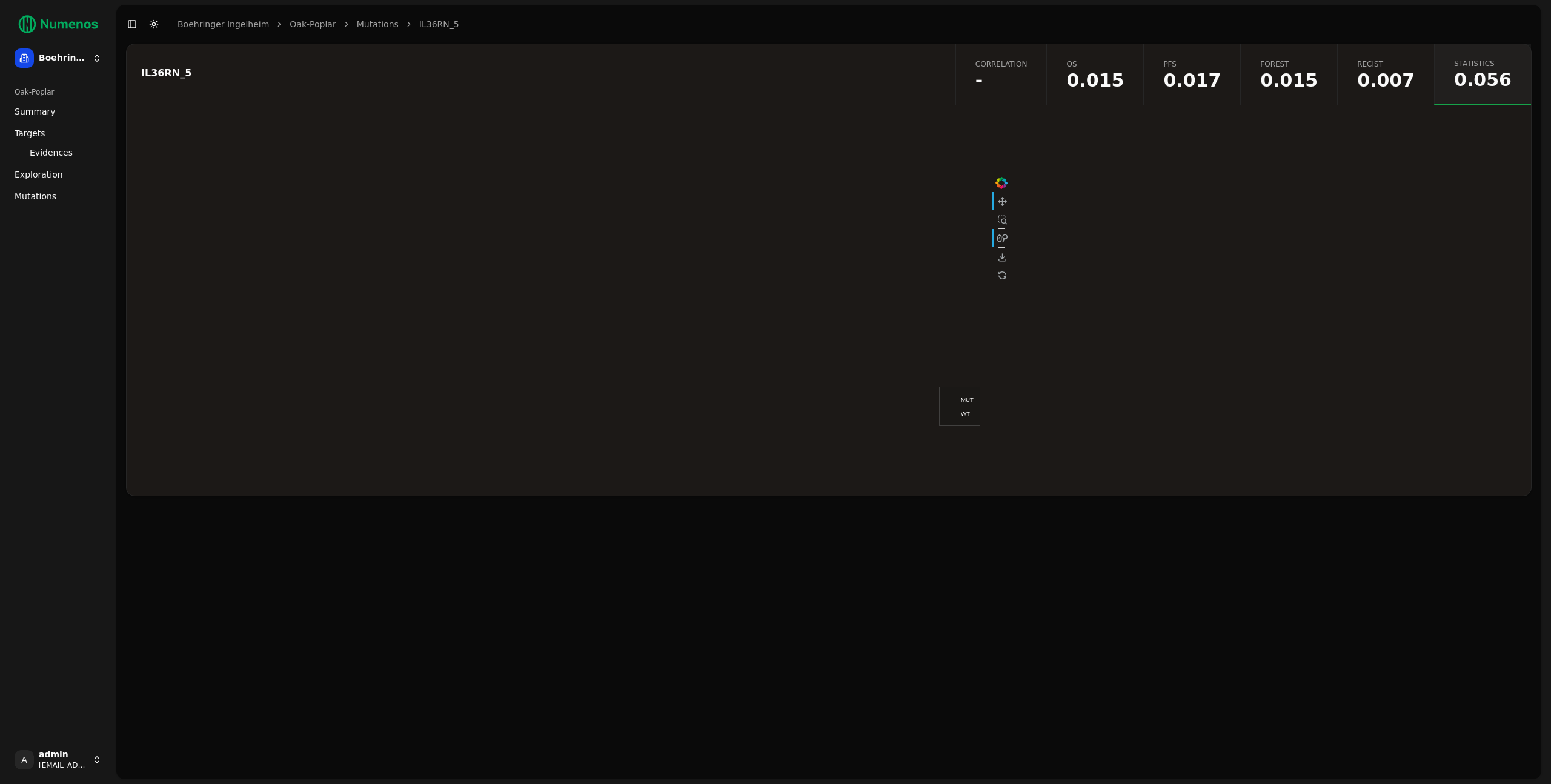
click at [1204, 75] on span "0.017" at bounding box center [1192, 81] width 57 height 18
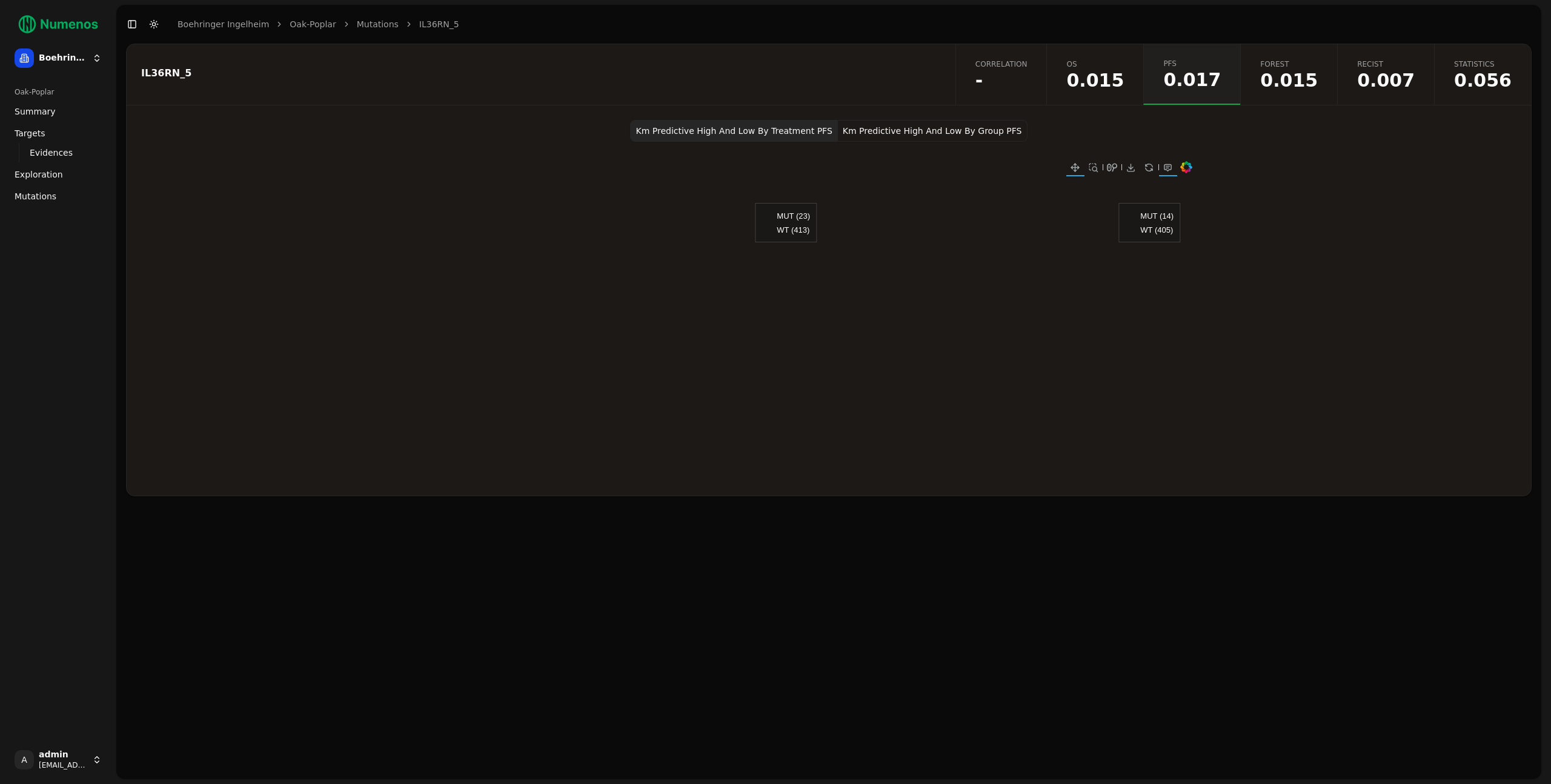
click at [1124, 63] on span "OS" at bounding box center [1095, 64] width 57 height 10
click at [1047, 75] on link "Correlation -" at bounding box center [1002, 75] width 92 height 61
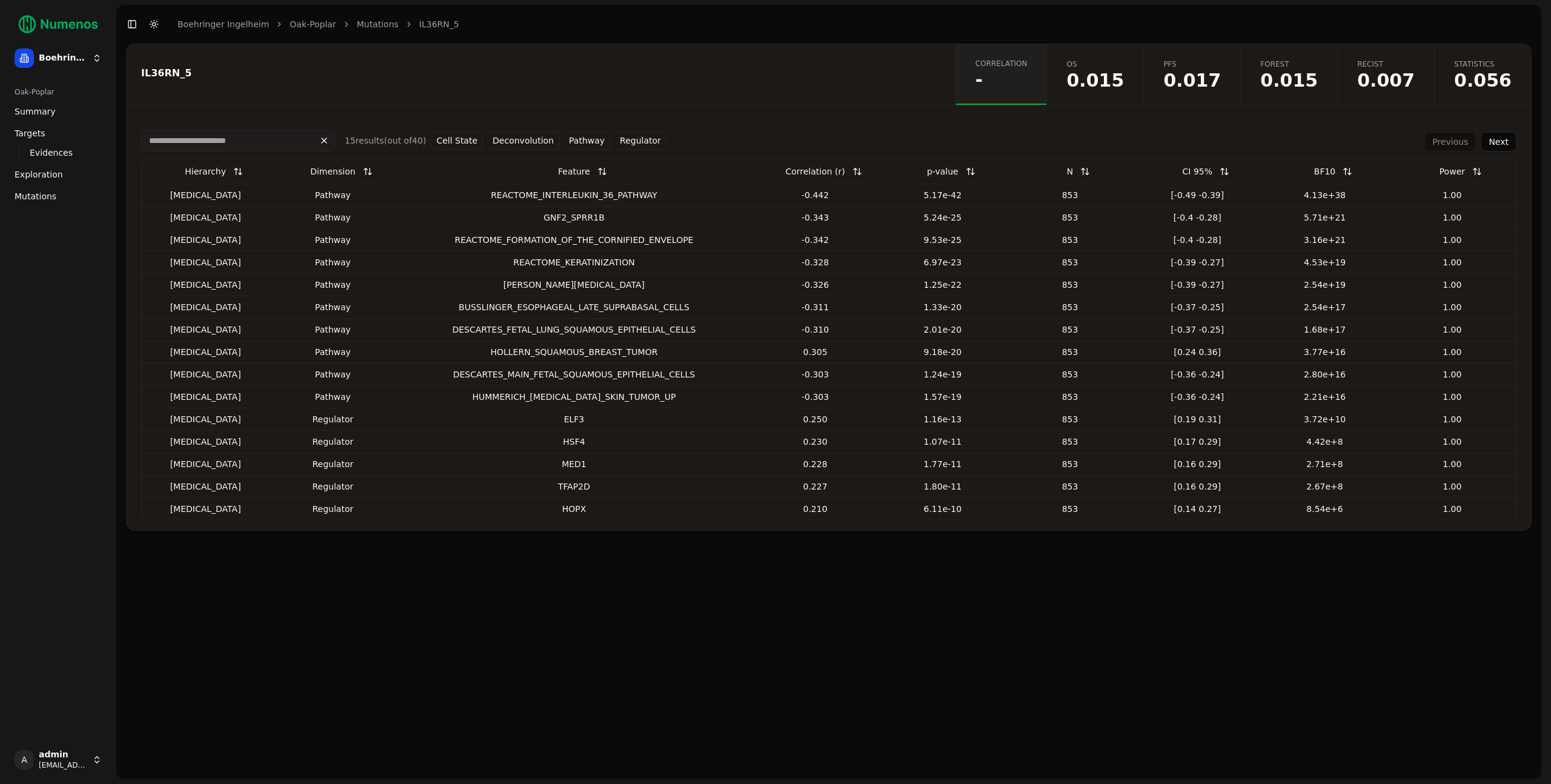
click at [1482, 85] on span "0.056" at bounding box center [1483, 81] width 57 height 18
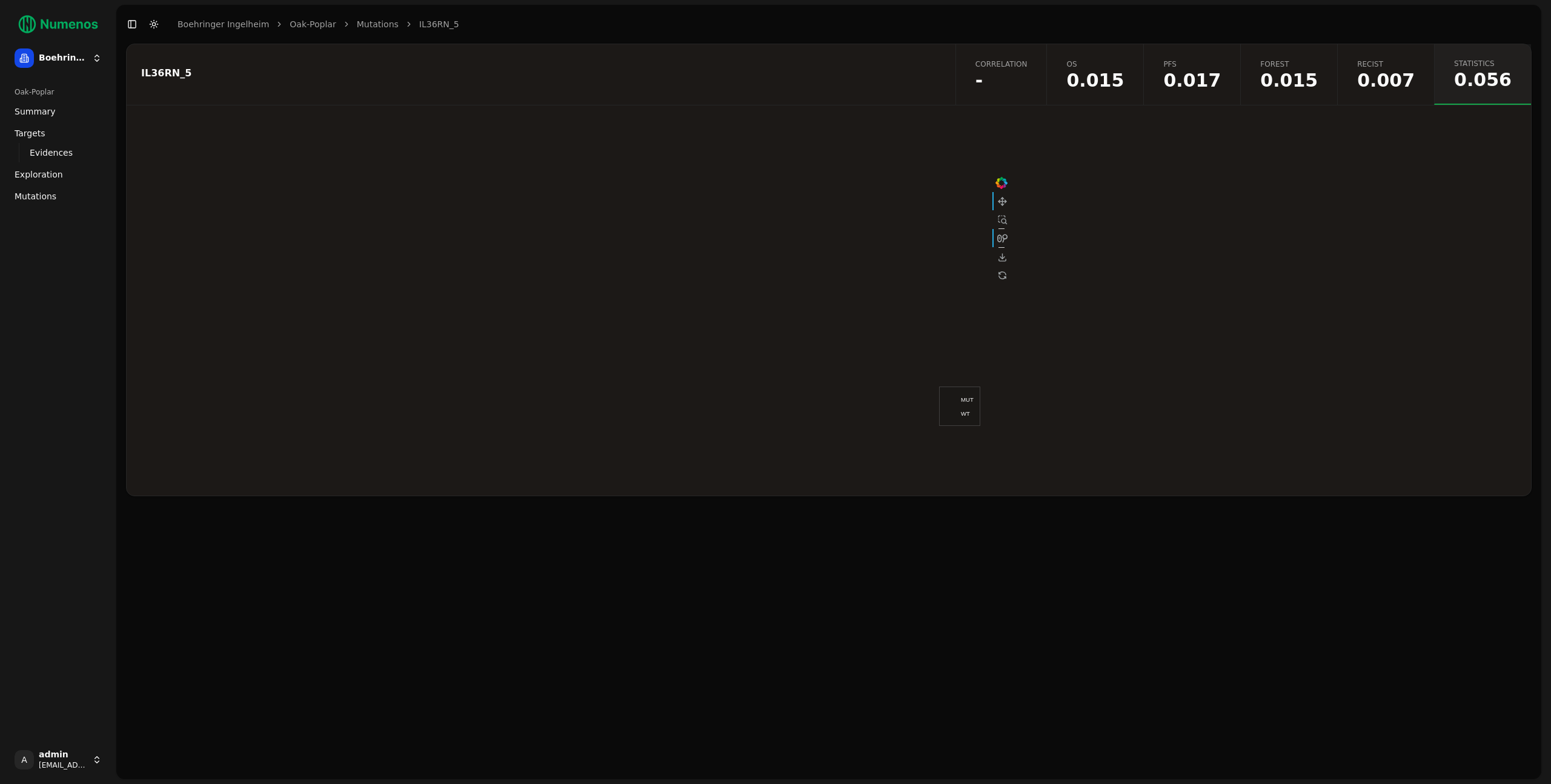
click at [1028, 80] on span "-" at bounding box center [1002, 81] width 52 height 18
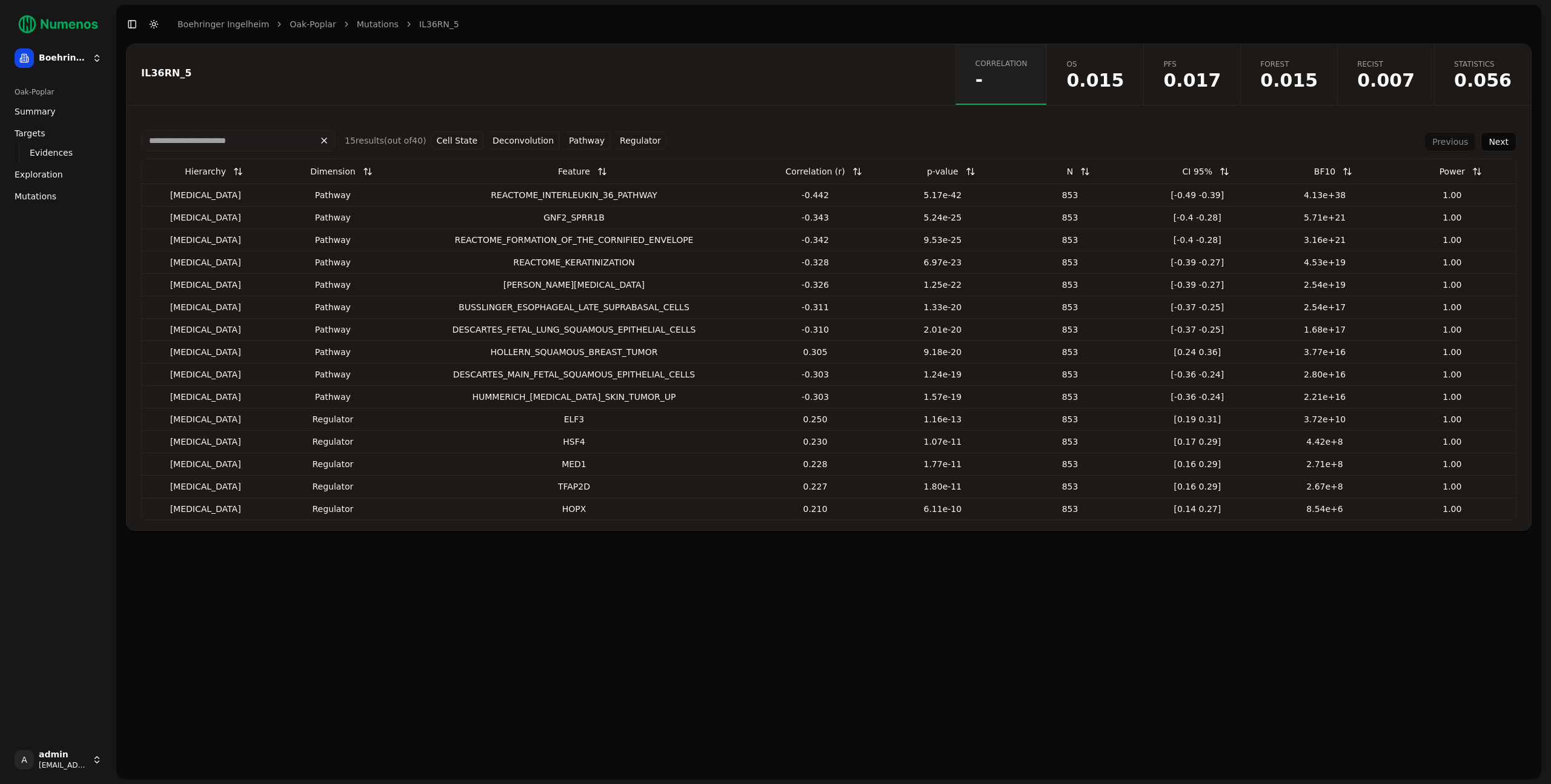
click at [1297, 79] on span "0.015" at bounding box center [1289, 81] width 57 height 18
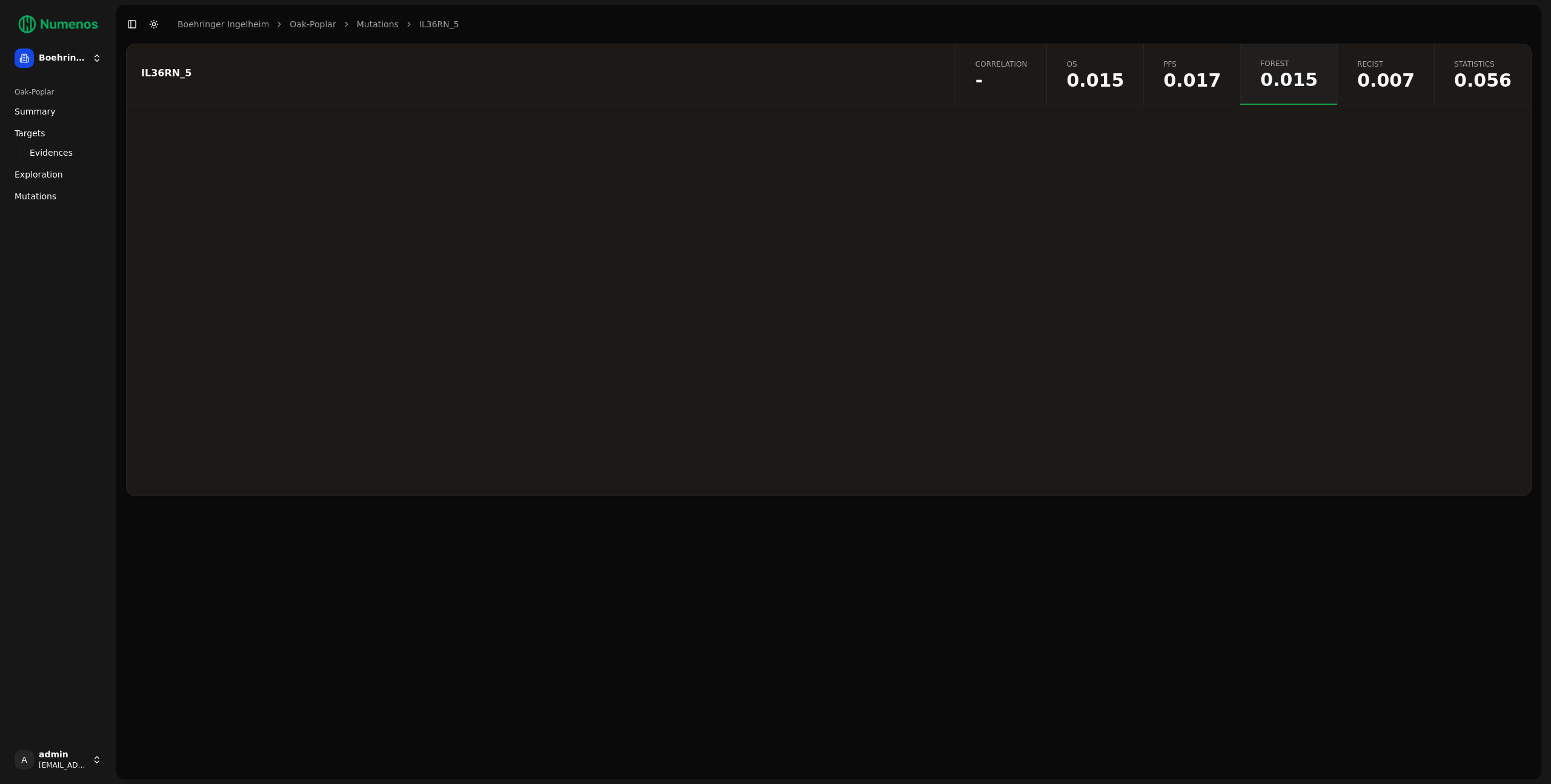
click at [1460, 82] on span "0.056" at bounding box center [1483, 81] width 57 height 18
click at [52, 201] on span "Mutations" at bounding box center [36, 197] width 42 height 12
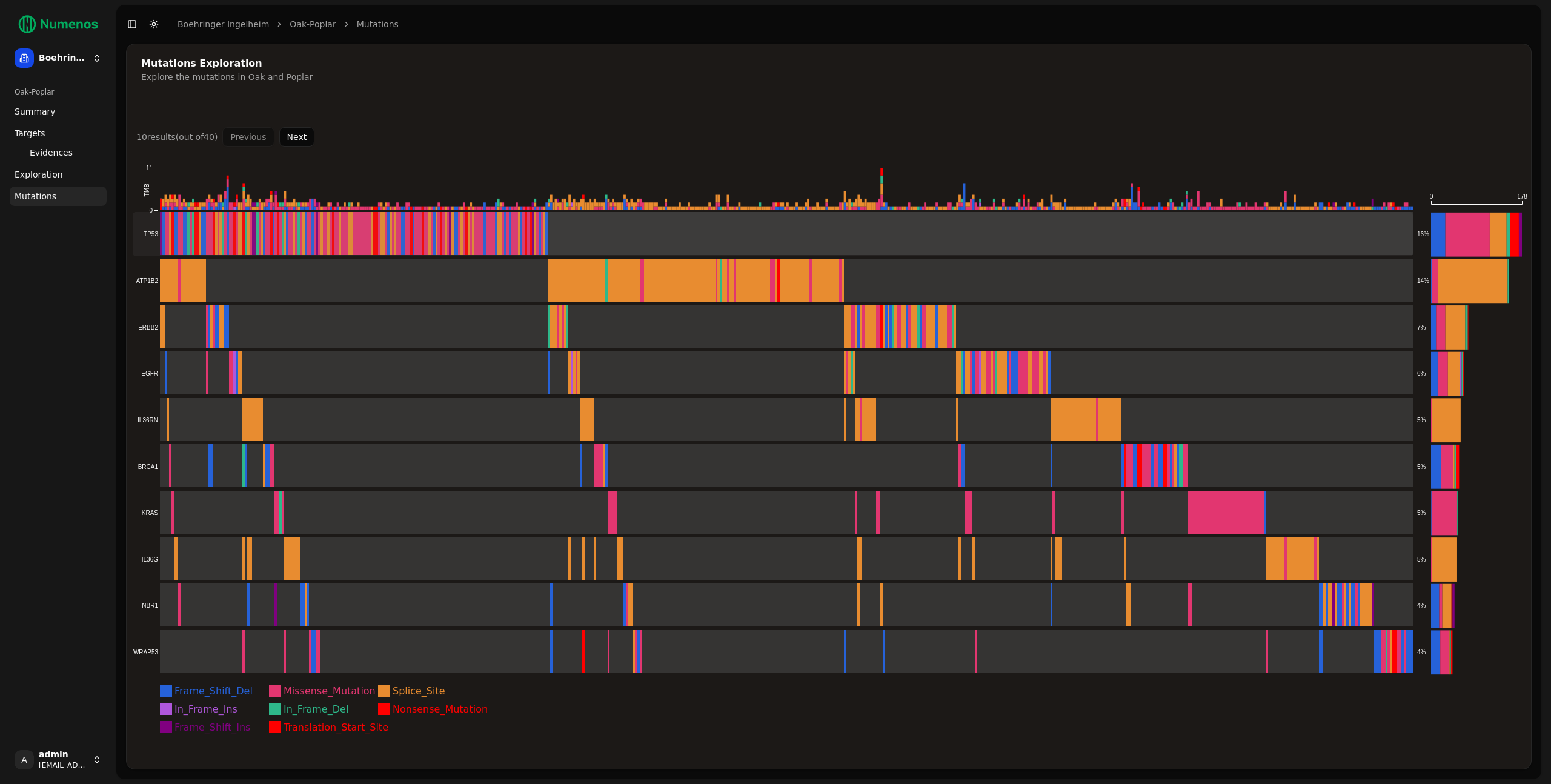
click at [674, 241] on rect at bounding box center [773, 234] width 1281 height 44
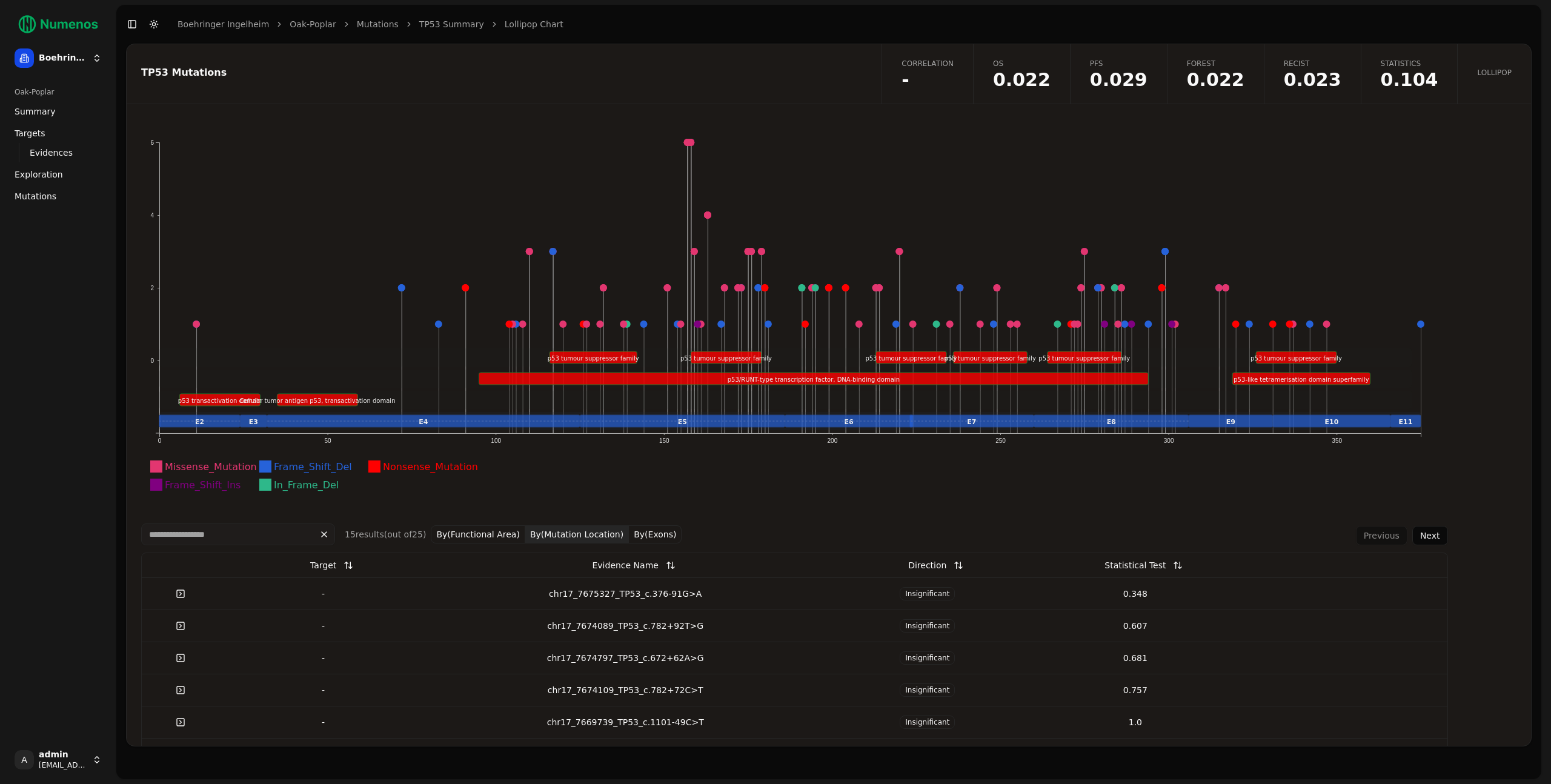
click at [42, 192] on span "Mutations" at bounding box center [36, 197] width 42 height 12
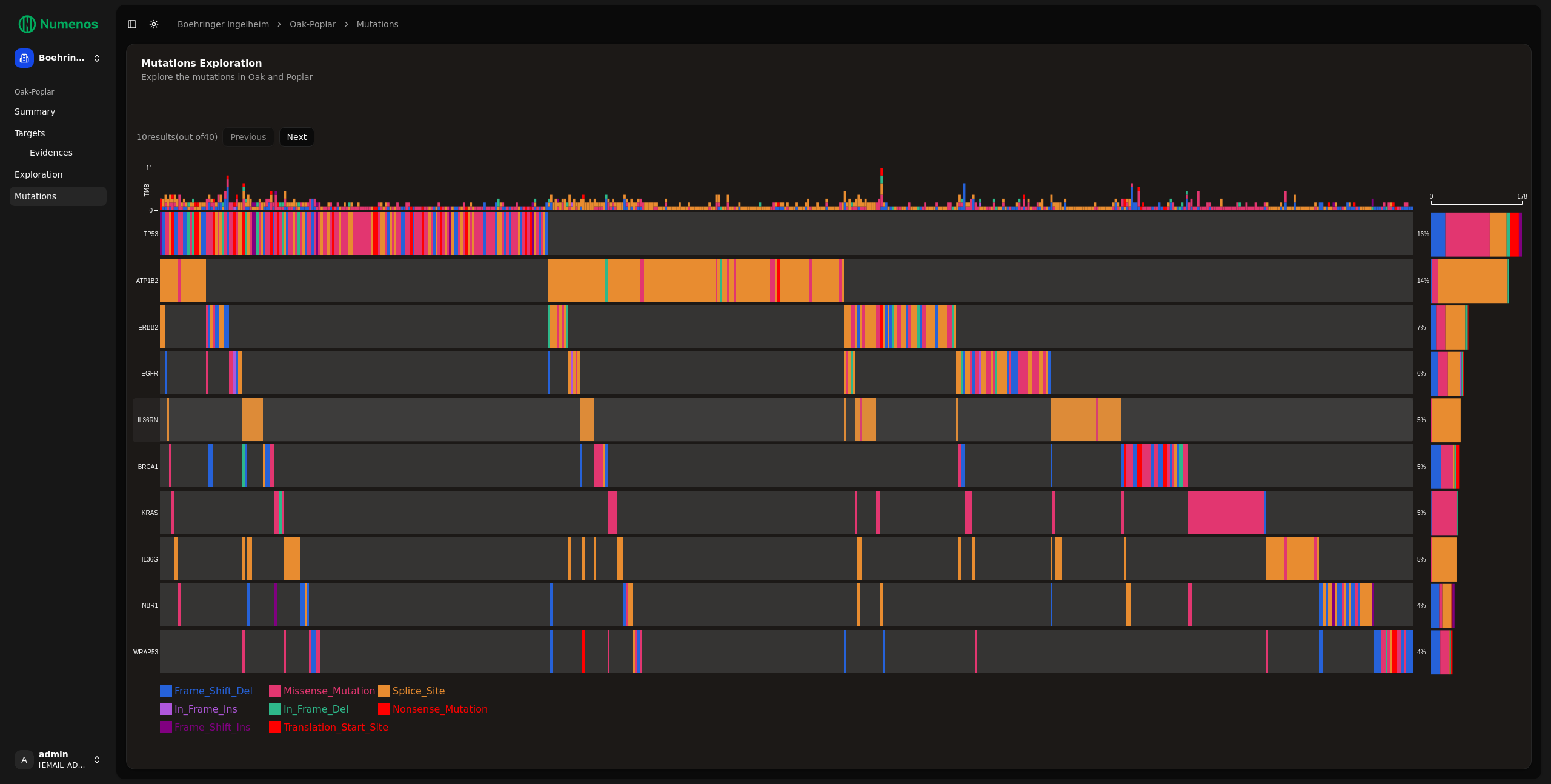
click at [722, 409] on rect at bounding box center [773, 419] width 1281 height 44
